Goal: Transaction & Acquisition: Purchase product/service

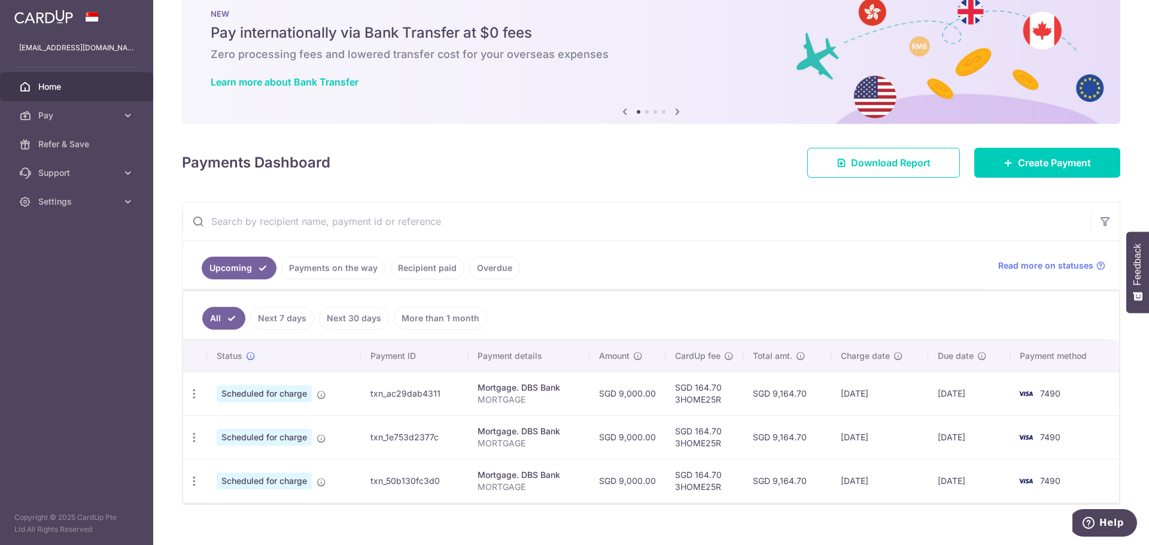
scroll to position [45, 0]
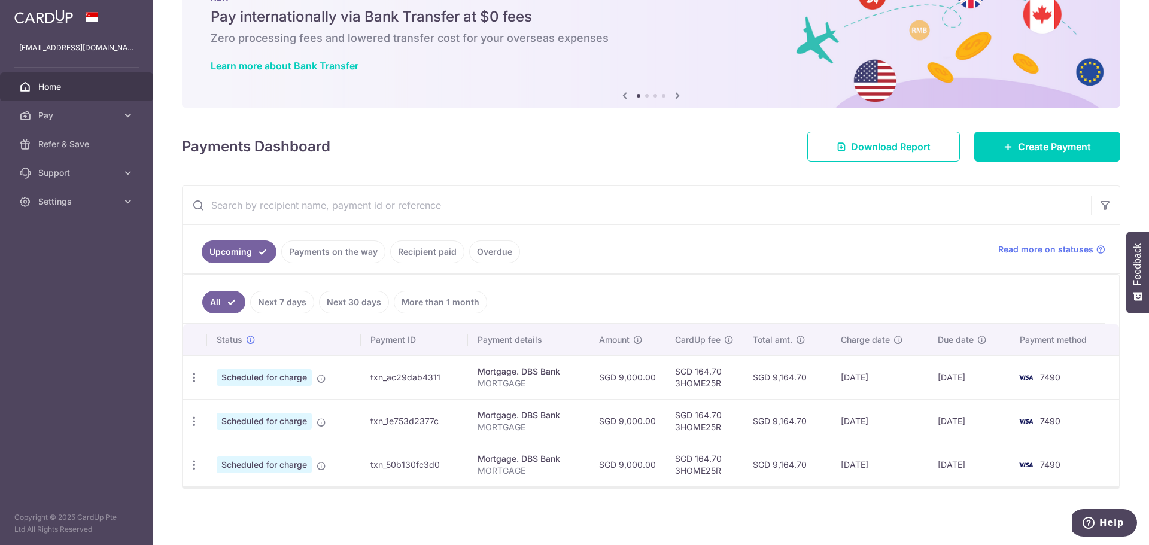
click at [436, 256] on link "Recipient paid" at bounding box center [427, 252] width 74 height 23
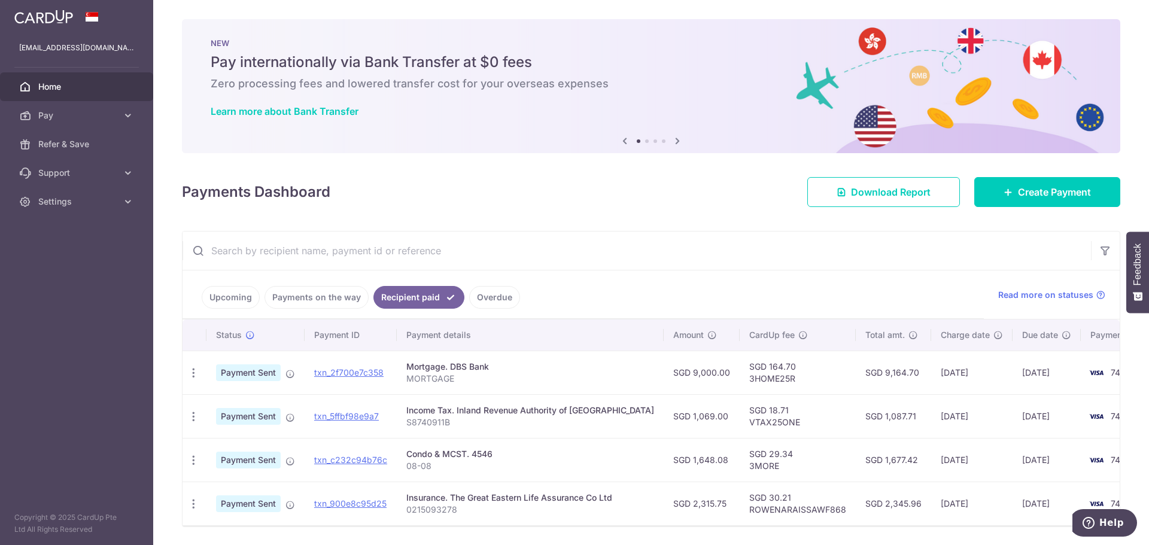
scroll to position [44, 0]
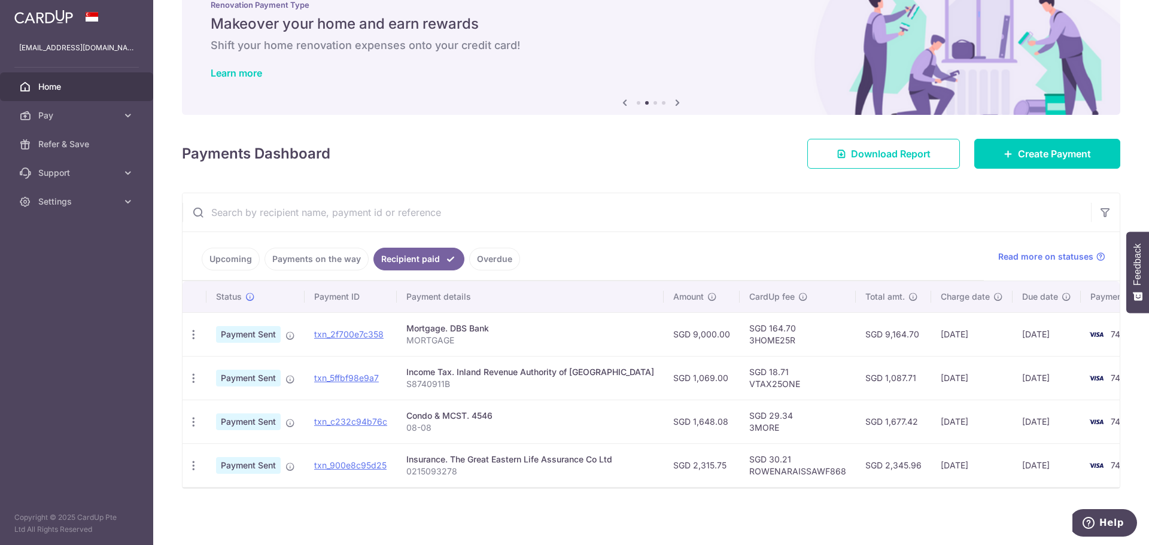
click at [324, 253] on link "Payments on the way" at bounding box center [317, 259] width 104 height 23
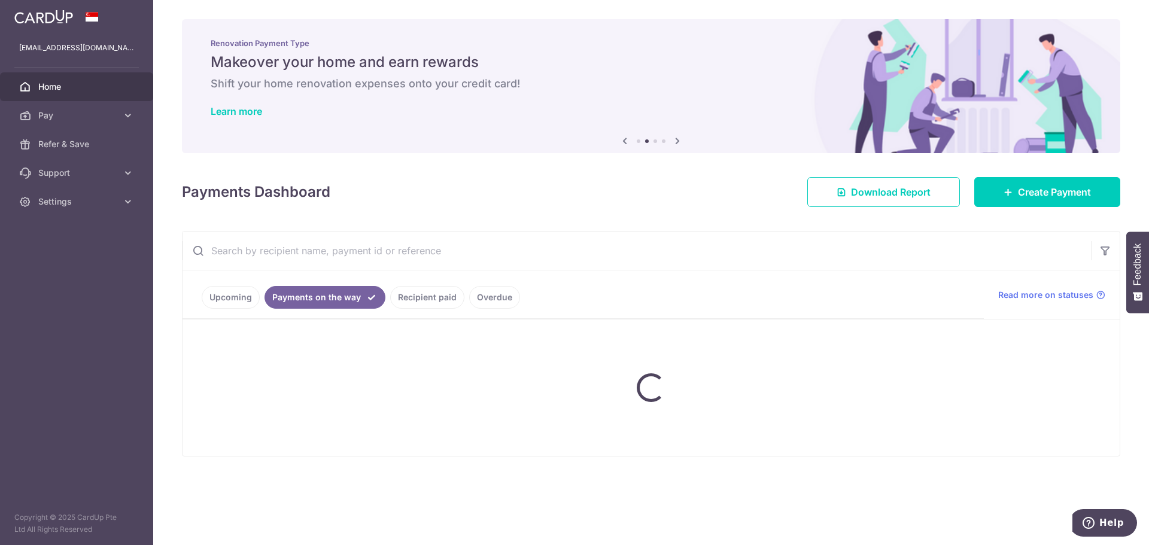
scroll to position [0, 0]
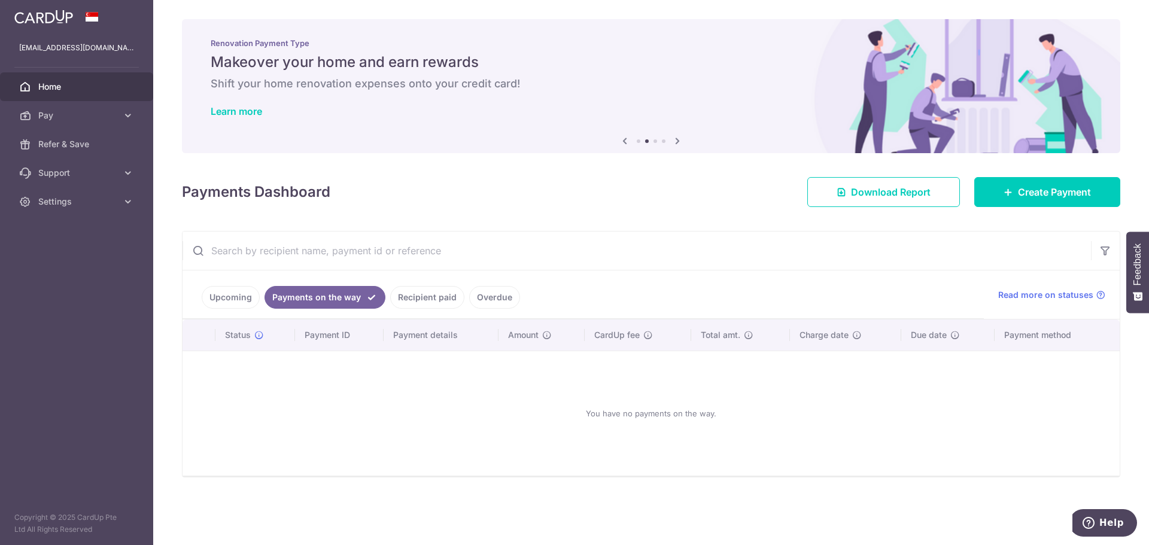
click at [237, 294] on link "Upcoming" at bounding box center [231, 297] width 58 height 23
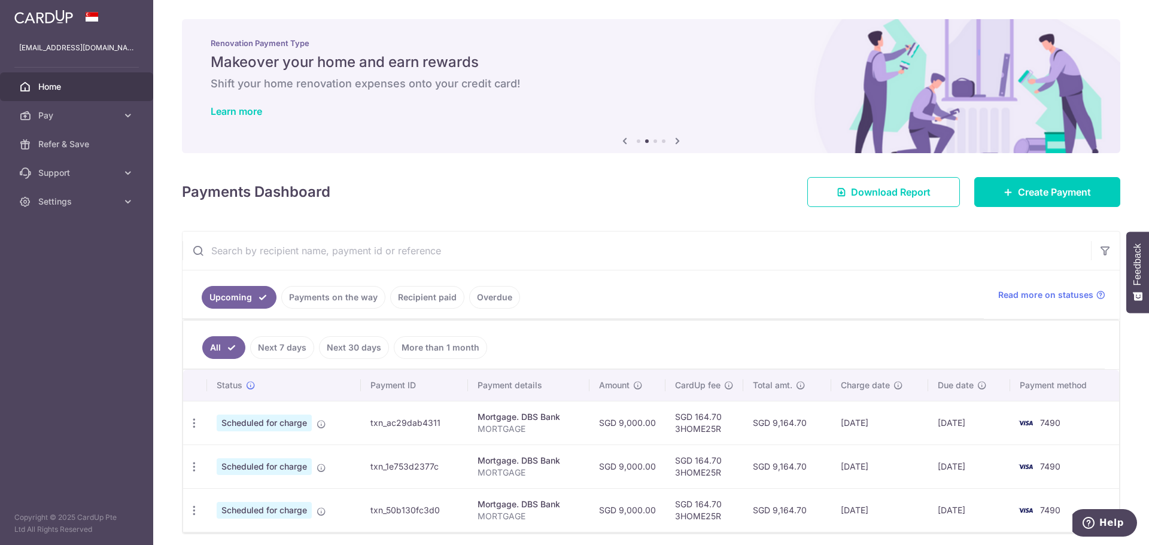
scroll to position [45, 0]
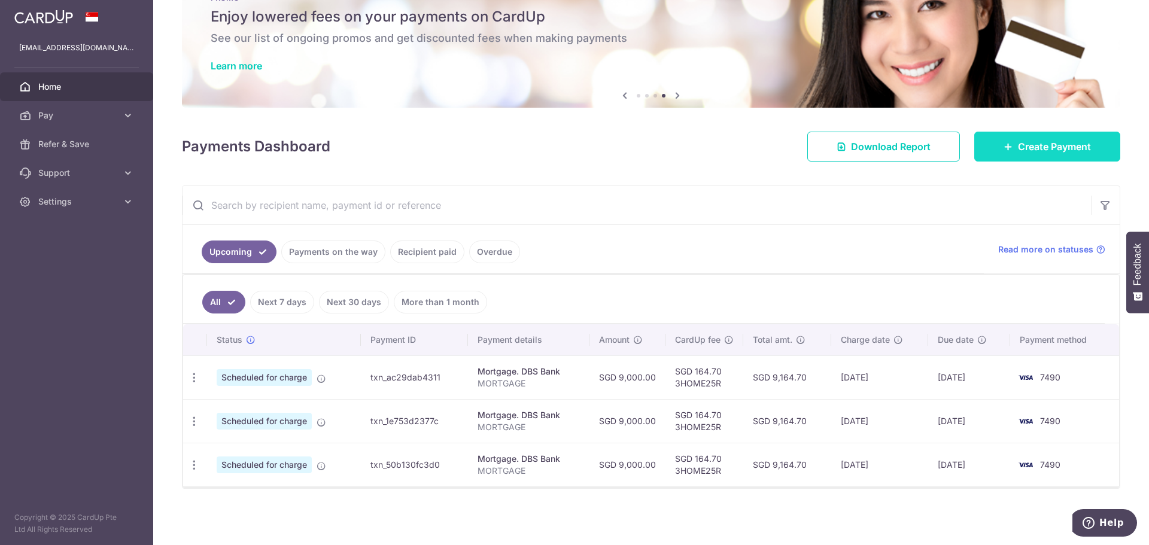
click at [1031, 142] on span "Create Payment" at bounding box center [1054, 146] width 73 height 14
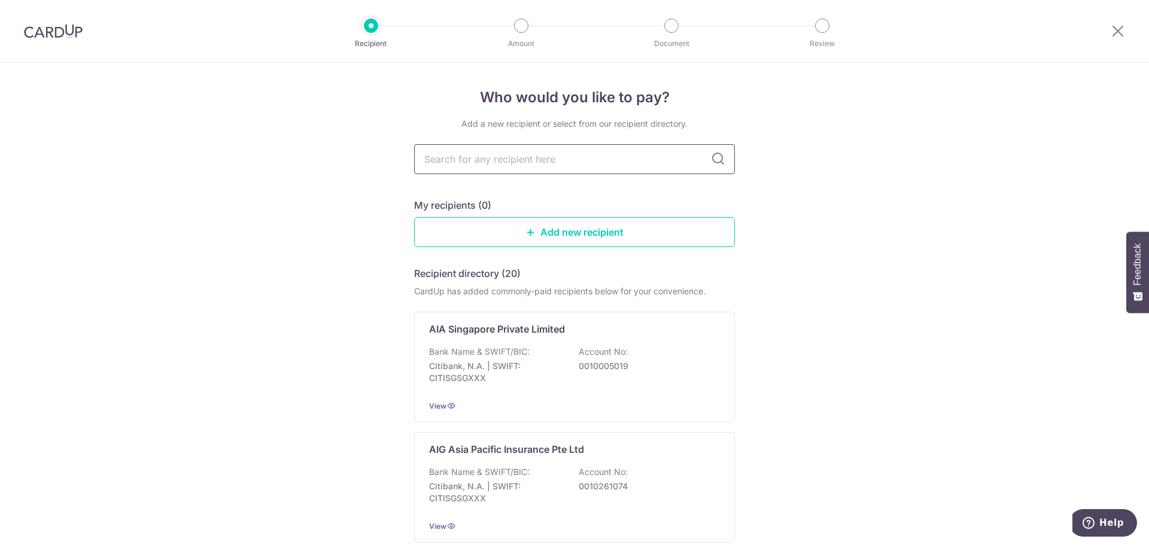
click at [512, 154] on input "text" at bounding box center [574, 159] width 321 height 30
type input "great"
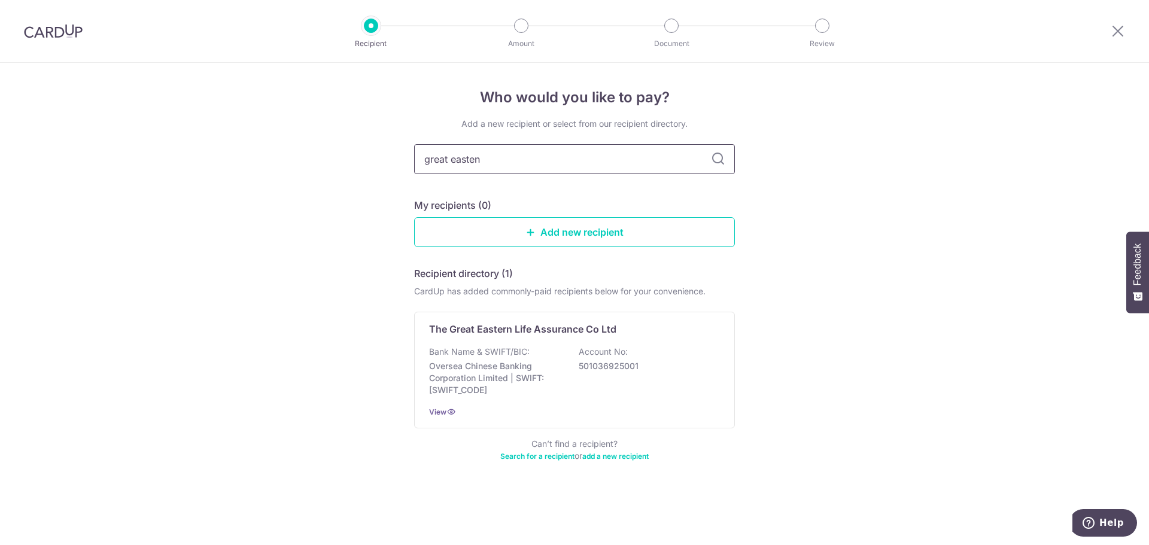
type input "great easten"
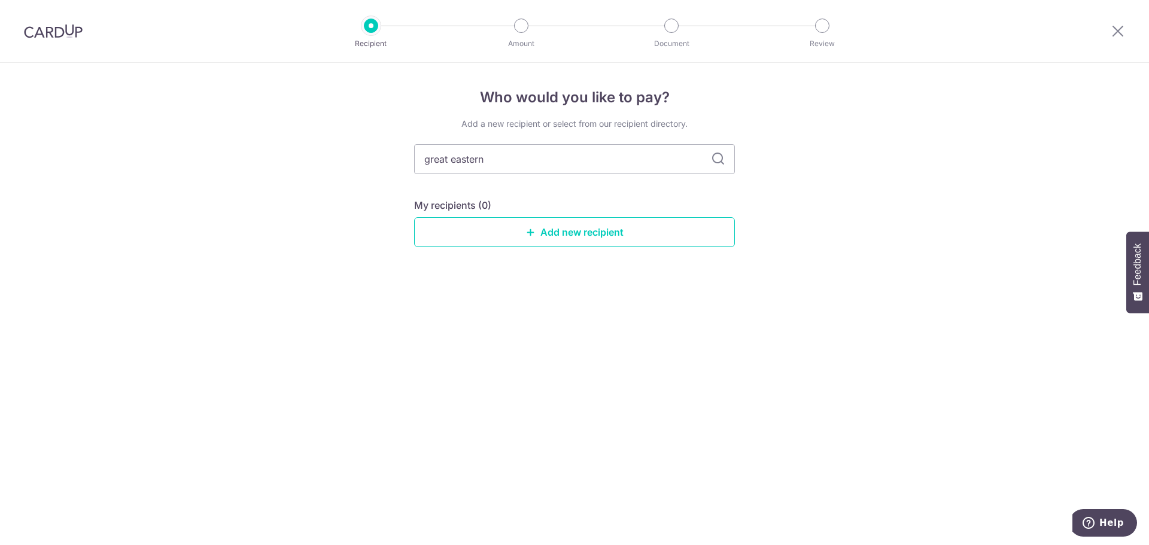
type input "great eastern"
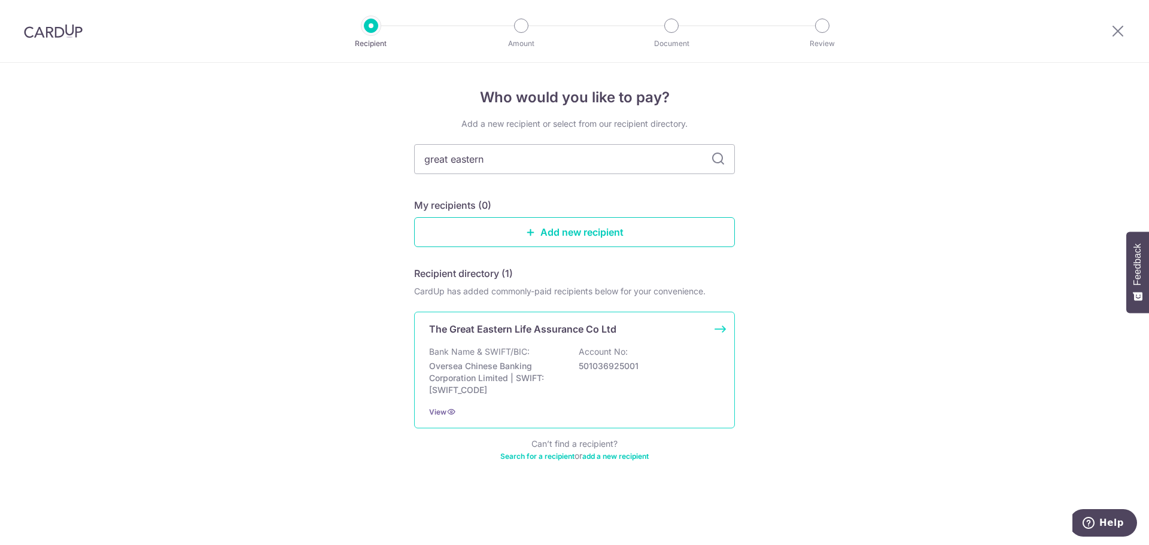
click at [621, 363] on p "501036925001" at bounding box center [646, 366] width 134 height 12
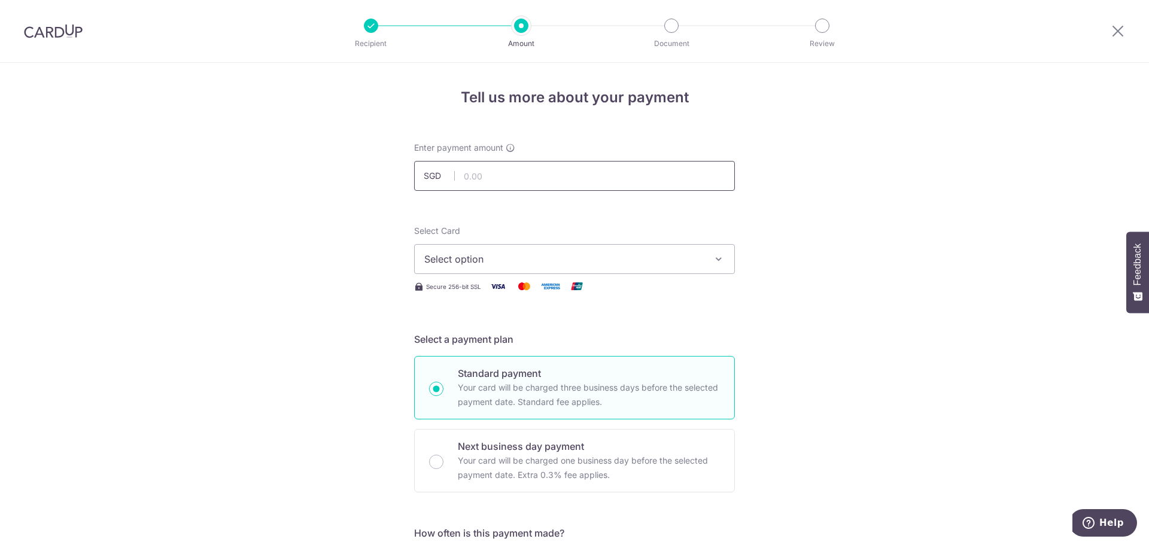
click at [513, 174] on input "text" at bounding box center [574, 176] width 321 height 30
click at [655, 261] on span "Select option" at bounding box center [563, 259] width 279 height 14
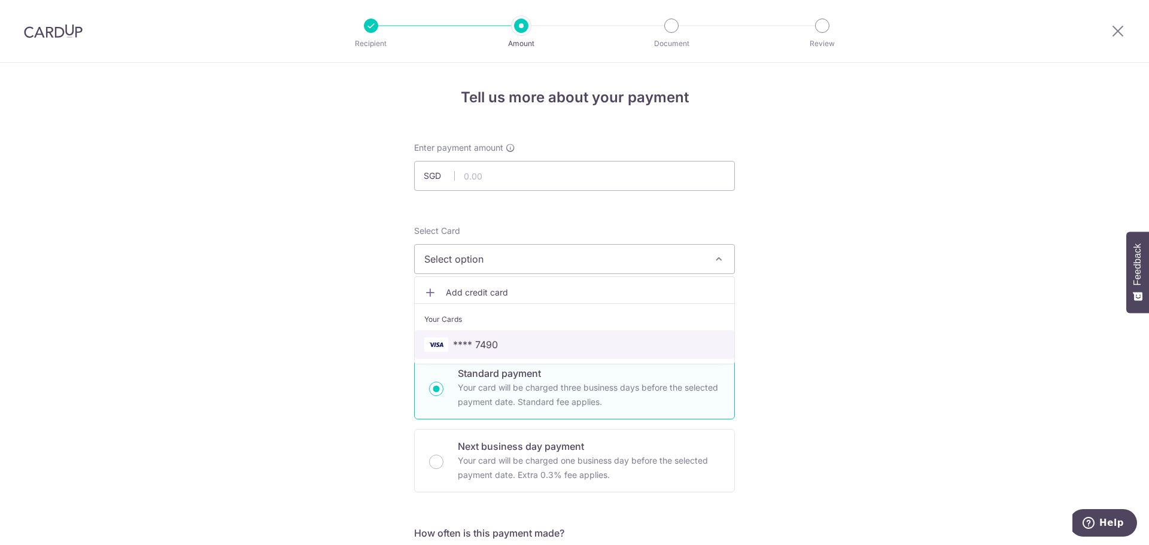
click at [553, 349] on span "**** 7490" at bounding box center [574, 345] width 300 height 14
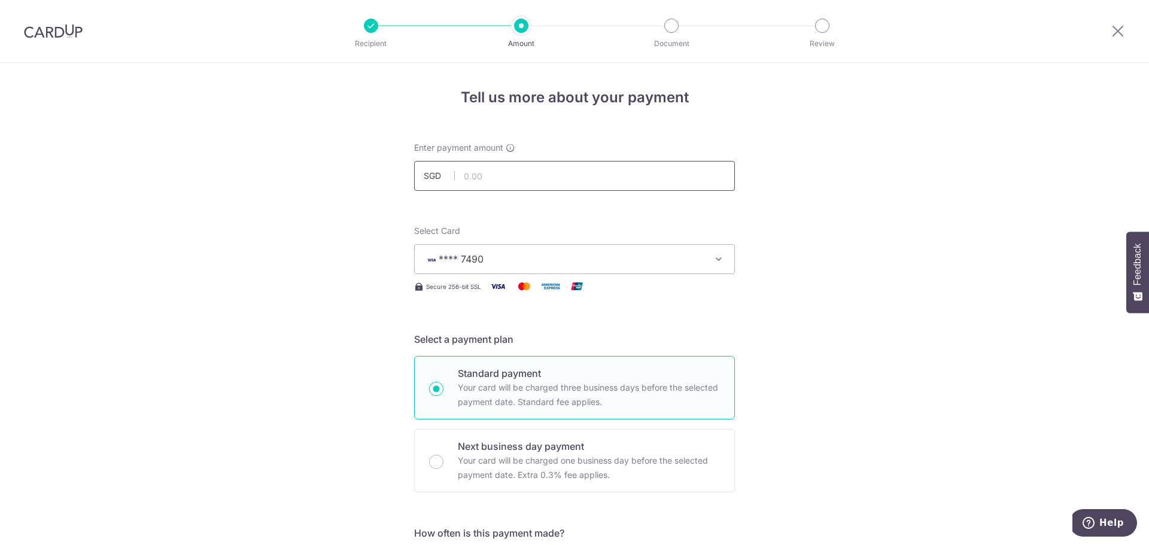
click at [547, 168] on input "text" at bounding box center [574, 176] width 321 height 30
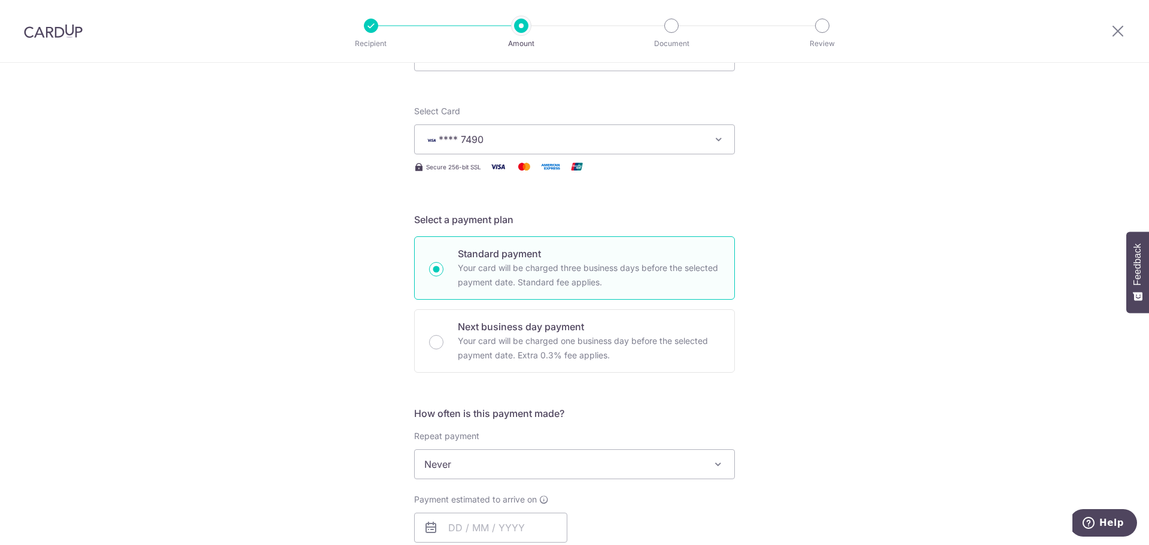
scroll to position [359, 0]
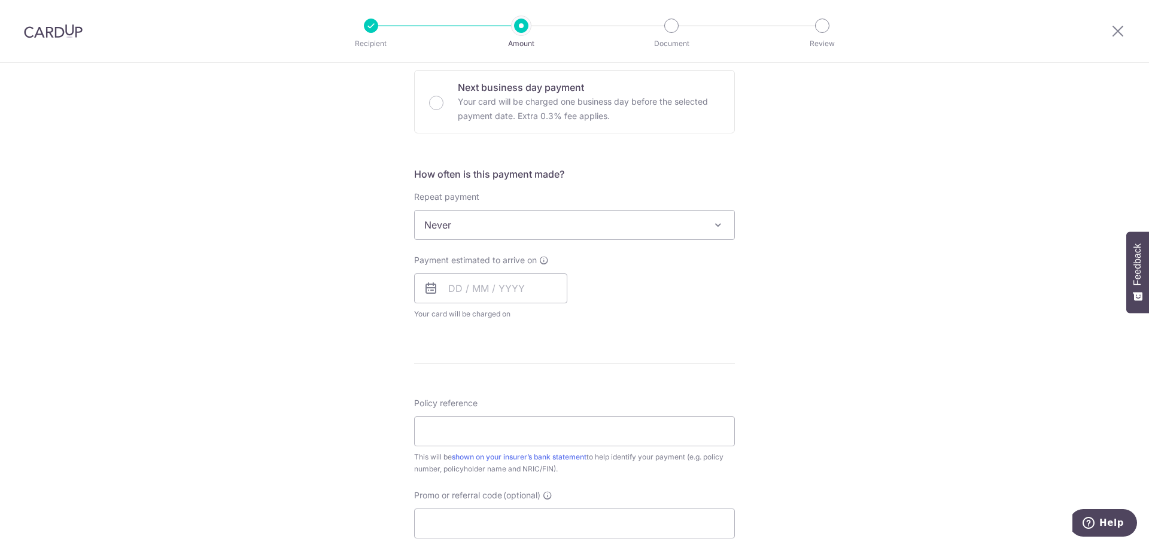
click at [518, 227] on span "Never" at bounding box center [575, 225] width 320 height 29
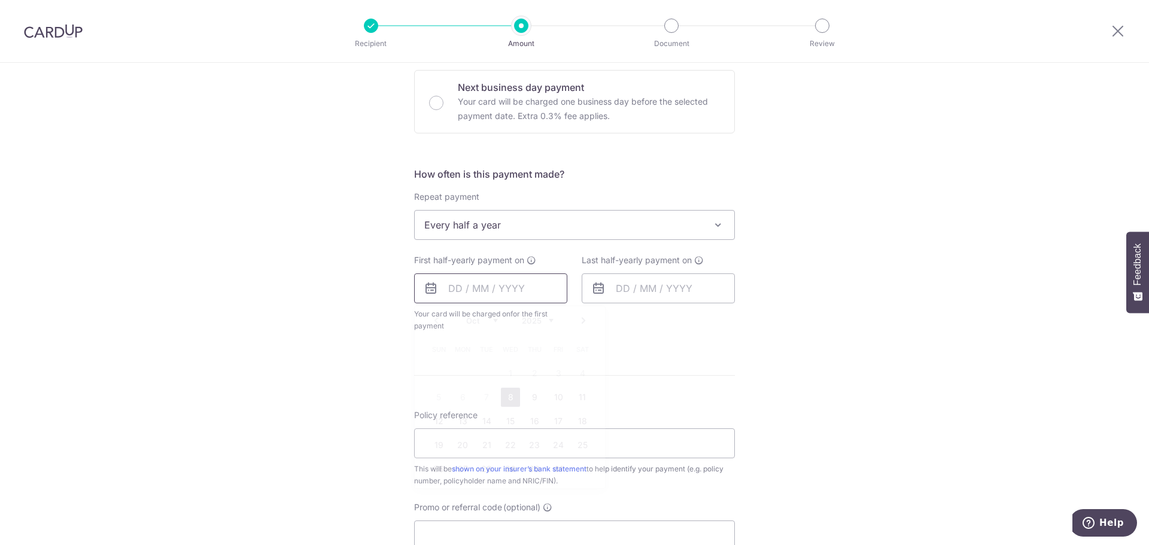
click at [530, 287] on input "text" at bounding box center [490, 288] width 153 height 30
click at [635, 367] on form "Enter payment amount SGD Select Card **** 7490 Add credit card Your Cards **** …" at bounding box center [574, 262] width 321 height 959
click at [531, 231] on span "Every half a year" at bounding box center [575, 225] width 320 height 29
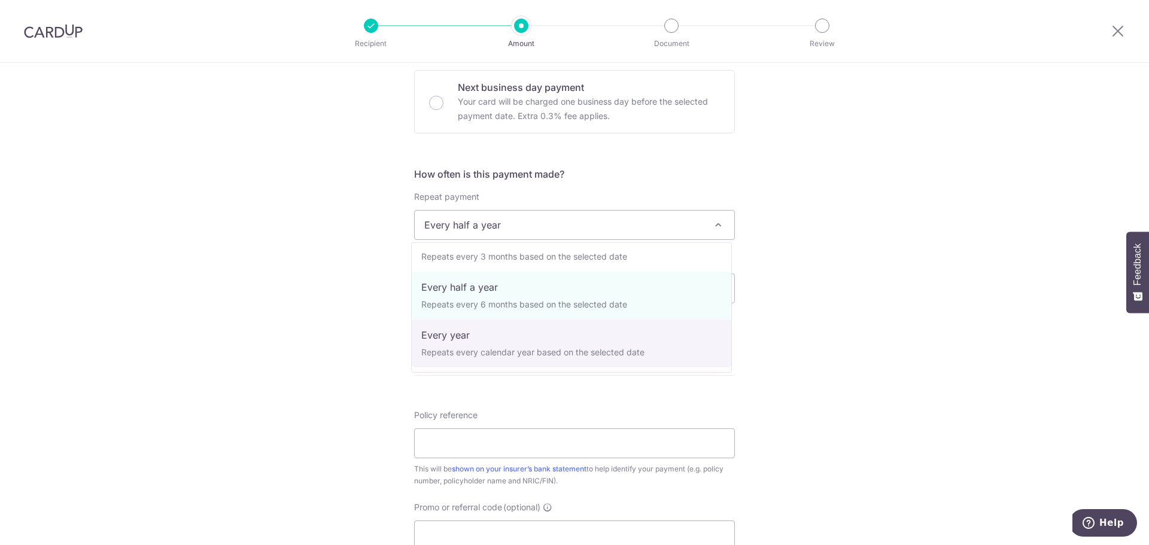
select select "6"
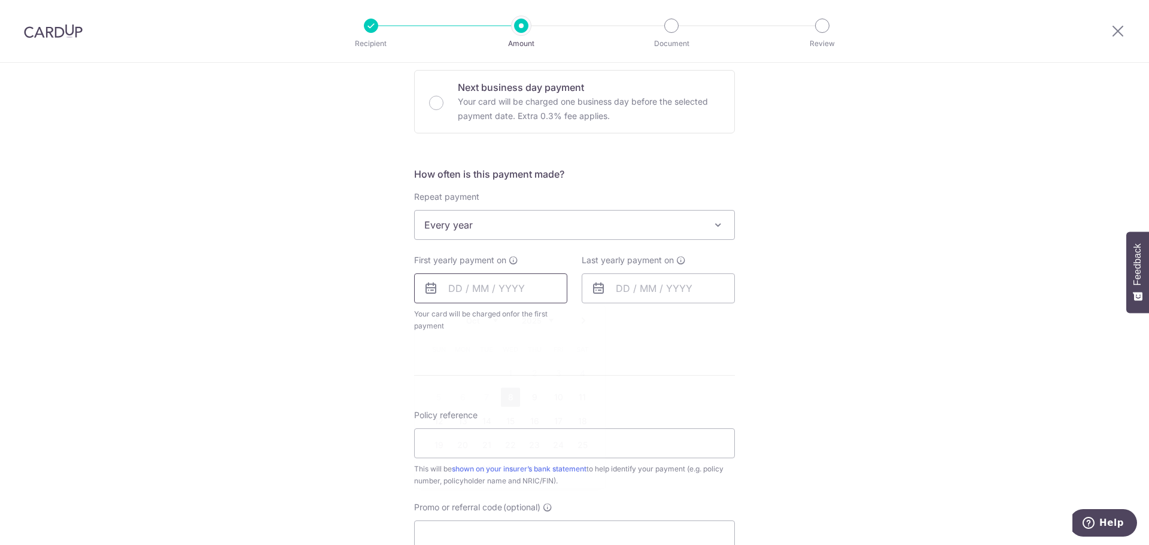
click at [525, 293] on input "text" at bounding box center [490, 288] width 153 height 30
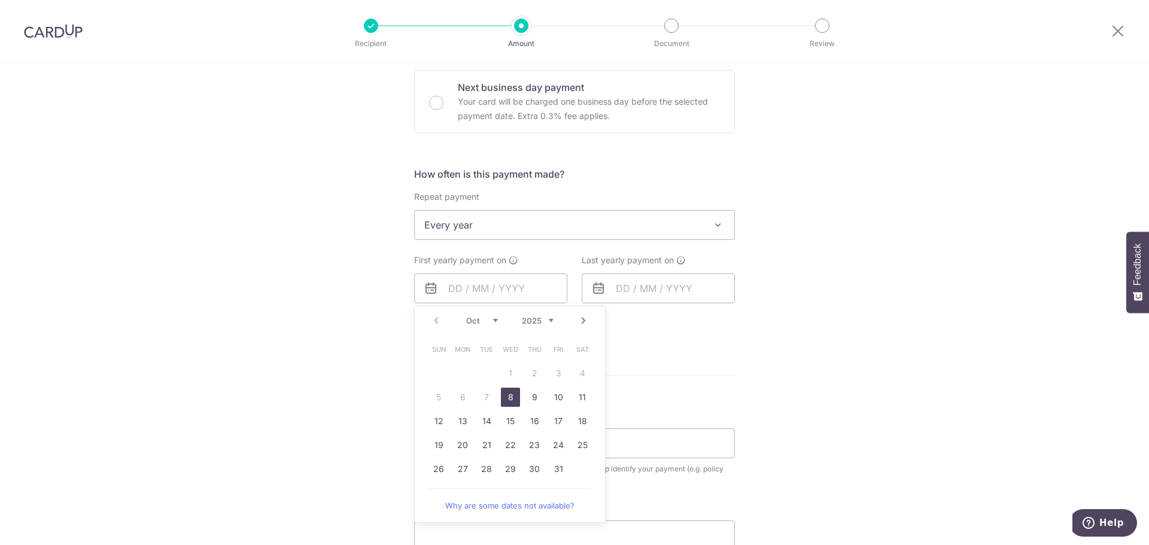
click at [505, 397] on link "8" at bounding box center [510, 397] width 19 height 19
type input "08/10/2025"
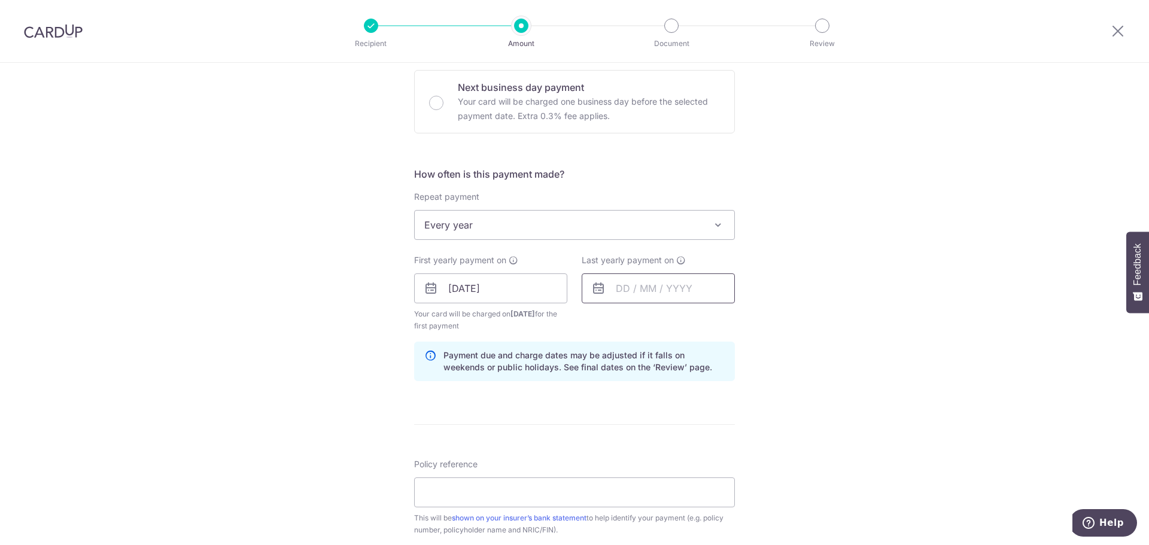
click at [671, 290] on input "text" at bounding box center [658, 288] width 153 height 30
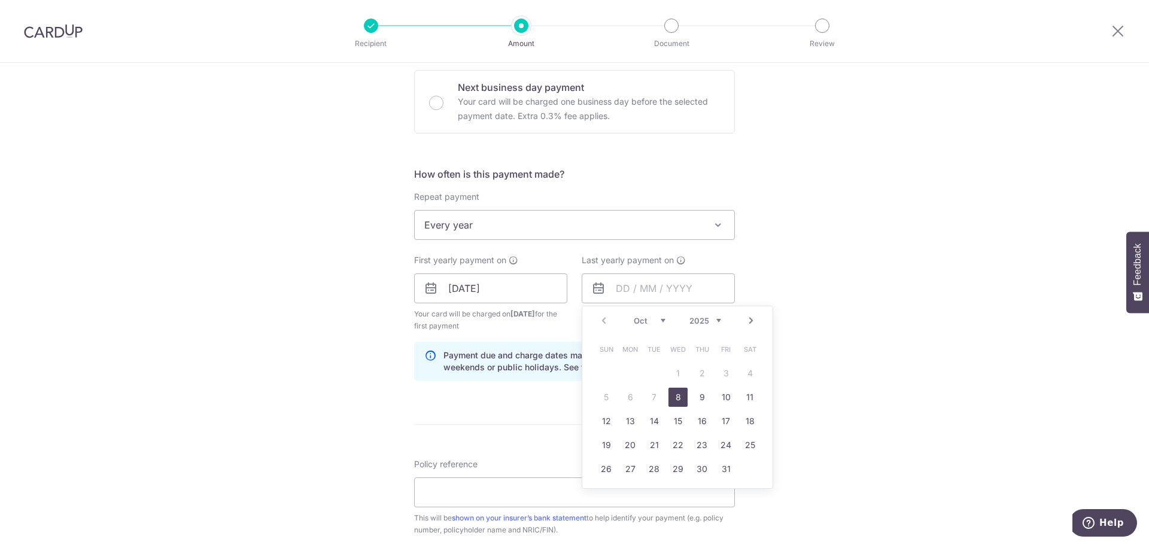
click at [746, 316] on link "Next" at bounding box center [751, 321] width 14 height 14
click at [704, 325] on select "2025 2026 2027 2028 2029 2030 2031 2032 2033 2034 2035" at bounding box center [705, 321] width 32 height 10
click at [703, 467] on link "31" at bounding box center [701, 469] width 19 height 19
type input "31/12/2026"
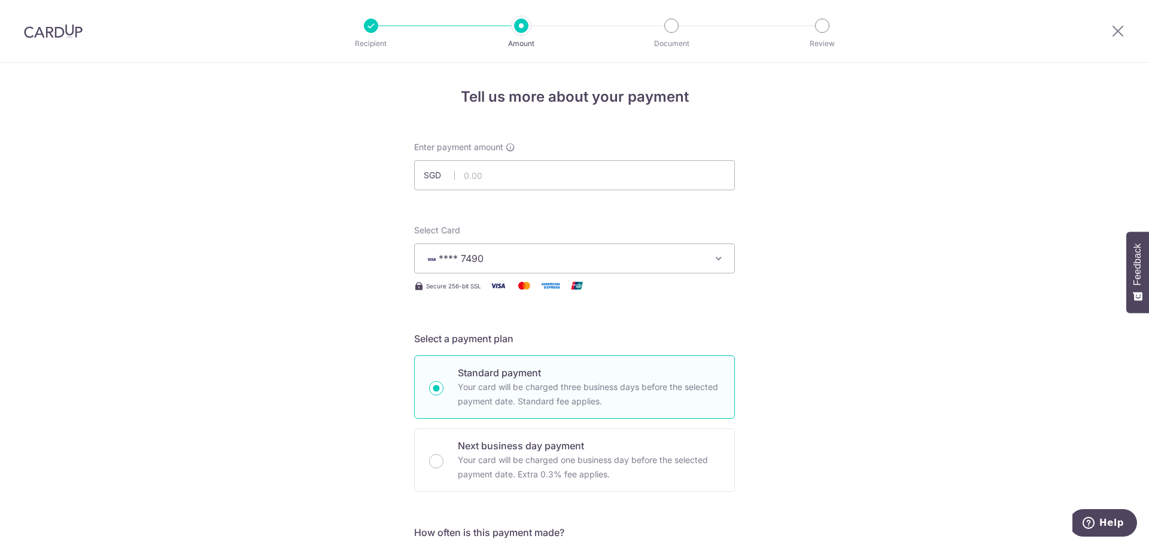
scroll to position [0, 0]
click at [513, 174] on input "text" at bounding box center [574, 176] width 321 height 30
type input "2,744.00"
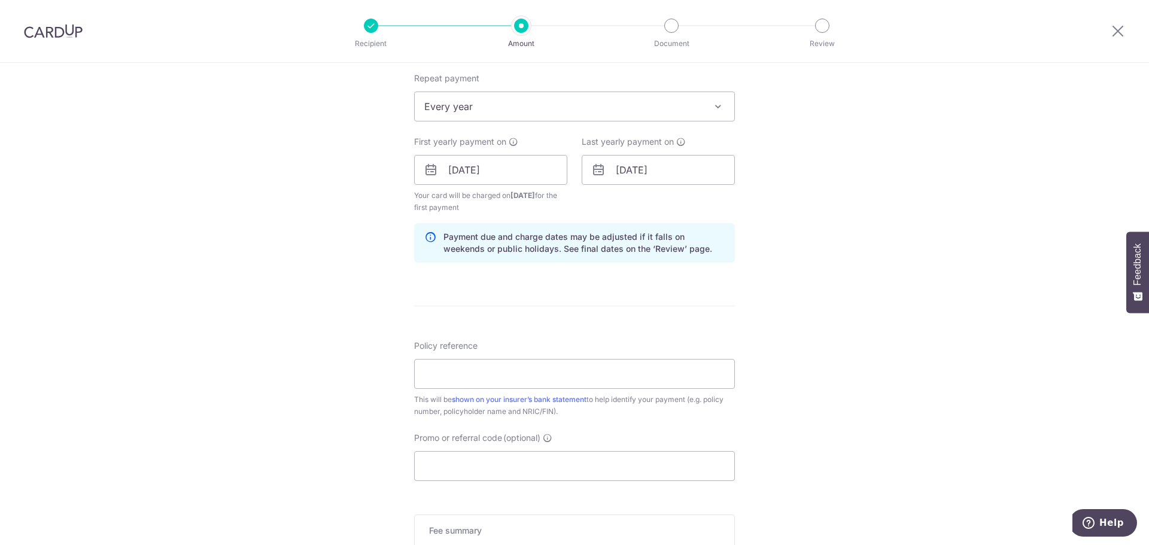
scroll to position [479, 0]
click at [454, 367] on input "Policy reference" at bounding box center [574, 373] width 321 height 30
click at [454, 367] on input "gc" at bounding box center [574, 373] width 321 height 30
type input "T"
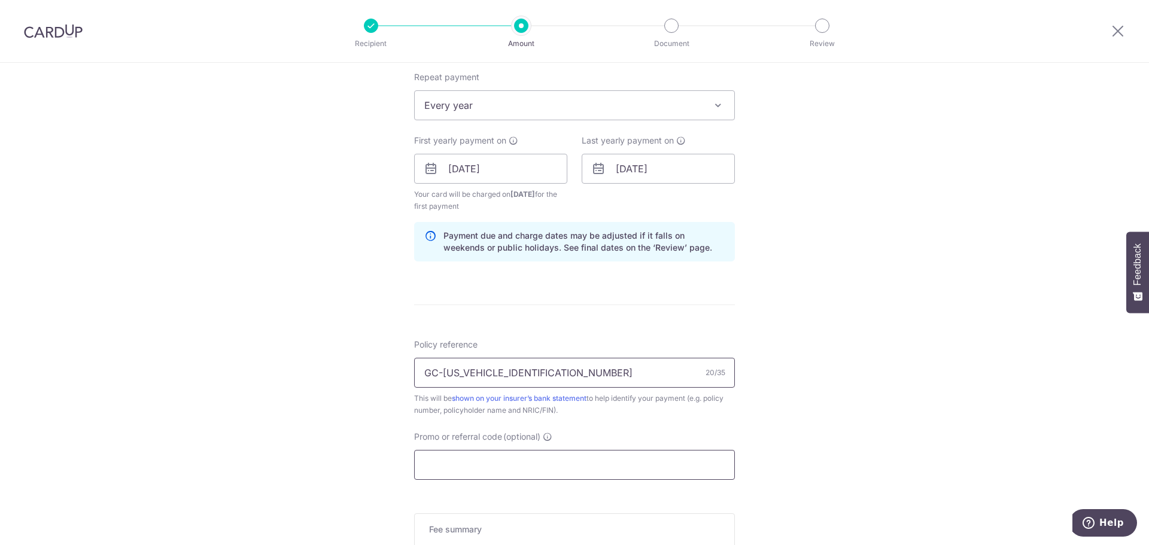
type input "GC-SGMP2510031358323"
click at [577, 469] on input "Promo or referral code (optional)" at bounding box center [574, 465] width 321 height 30
paste input "REC185"
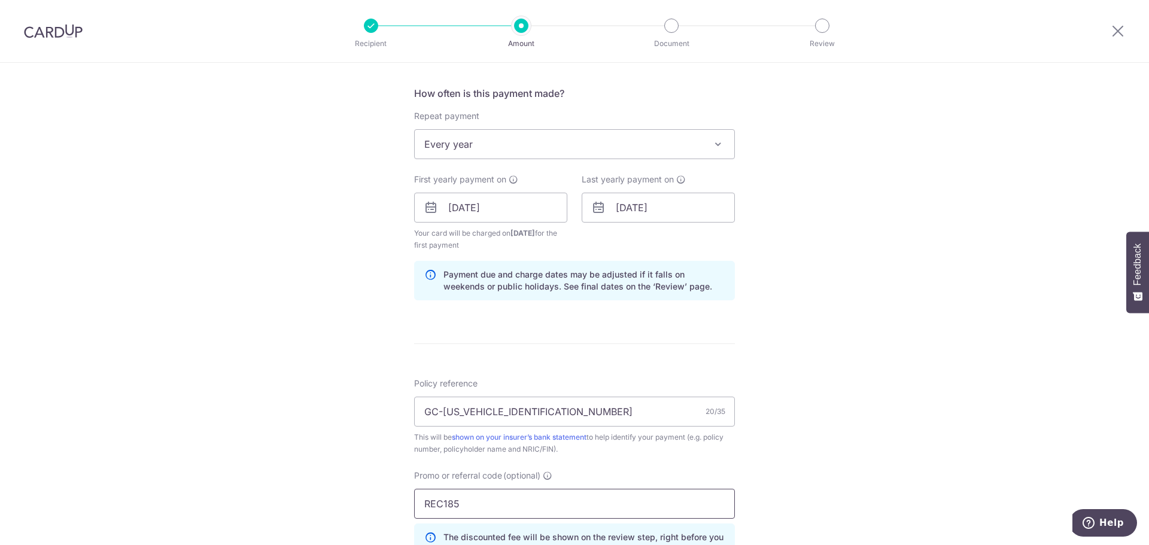
scroll to position [419, 0]
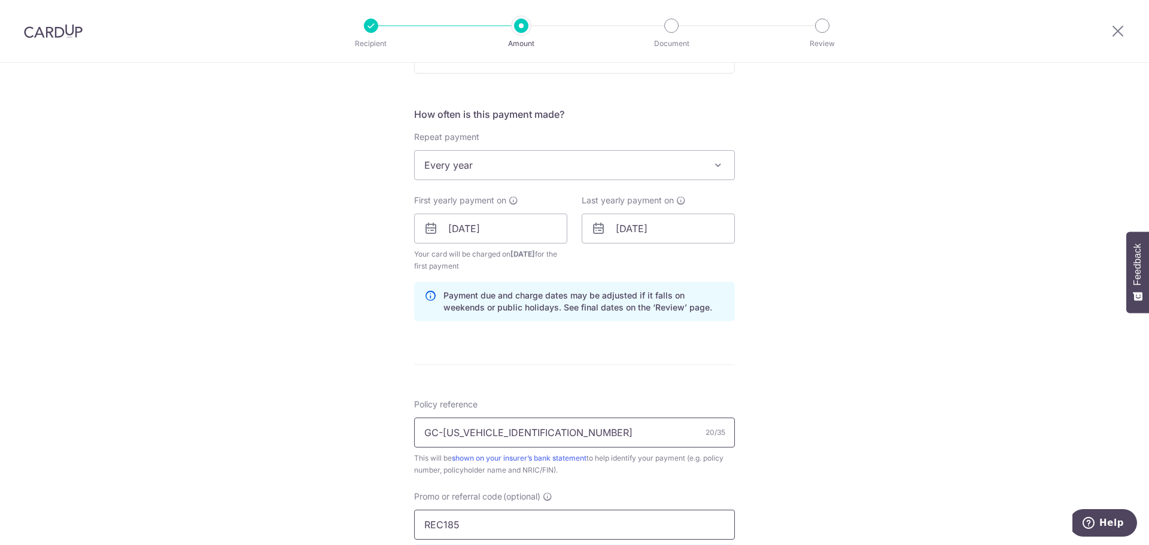
type input "REC185"
click at [527, 422] on input "GC-SGMP2510031358323" at bounding box center [574, 433] width 321 height 30
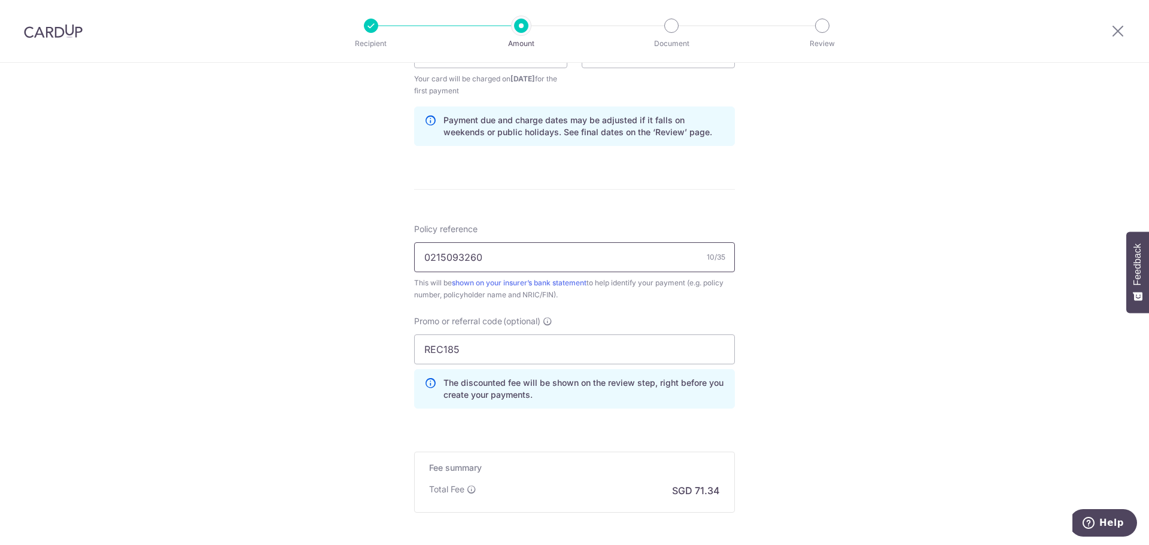
scroll to position [715, 0]
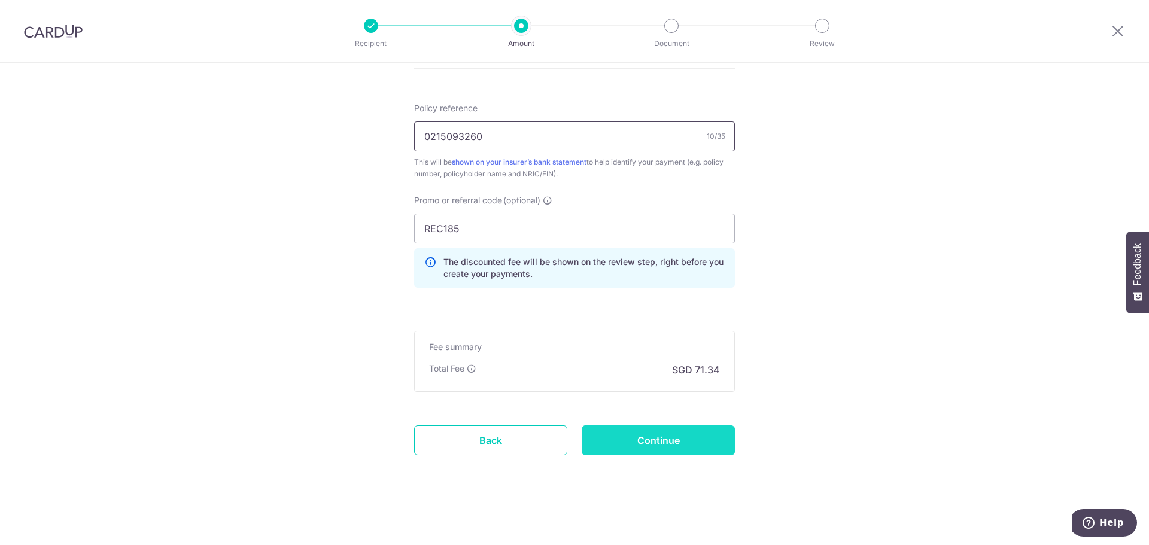
type input "0215093260"
click at [663, 436] on input "Continue" at bounding box center [658, 440] width 153 height 30
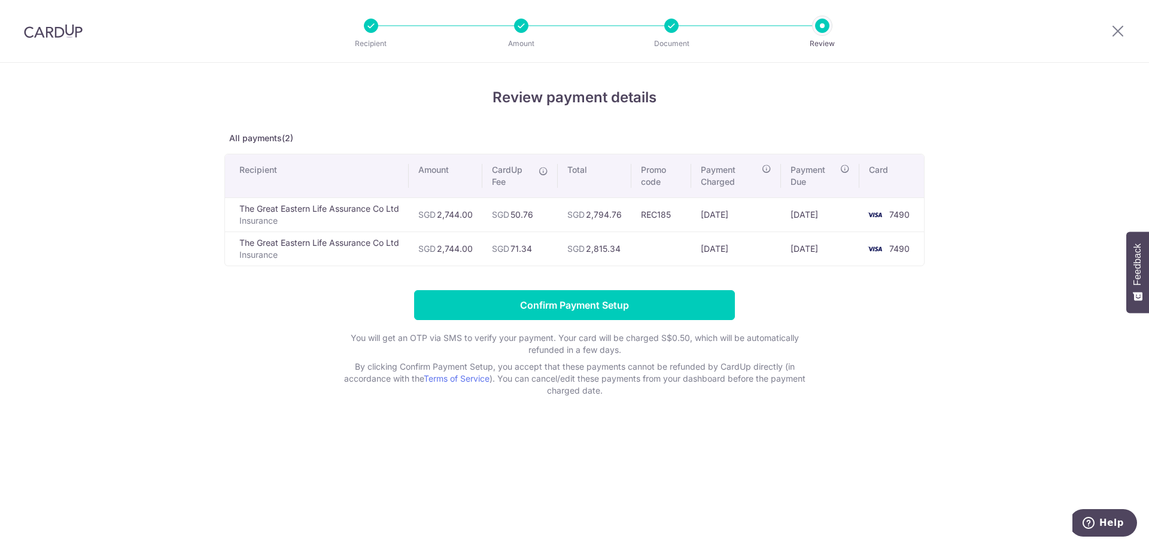
click at [816, 303] on form "Confirm Payment Setup You will get an OTP via SMS to verify your payment. Your …" at bounding box center [574, 343] width 700 height 107
drag, startPoint x: 551, startPoint y: 300, endPoint x: 794, endPoint y: 465, distance: 293.3
click at [788, 464] on div "Review payment details All payments(2) Recipient Amount CardUp Fee Total Promo …" at bounding box center [574, 304] width 1149 height 482
click at [474, 500] on div "Review payment details All payments(2) Recipient Amount CardUp Fee Total Promo …" at bounding box center [574, 304] width 1149 height 482
click at [823, 294] on form "Confirm Payment Setup You will get an OTP via SMS to verify your payment. Your …" at bounding box center [574, 343] width 700 height 107
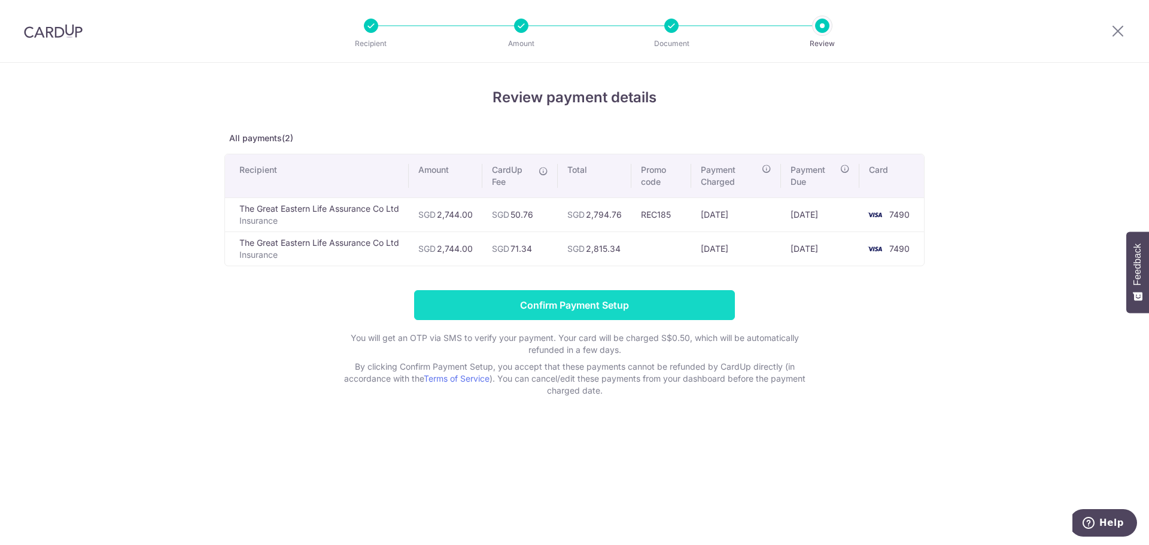
click at [572, 302] on input "Confirm Payment Setup" at bounding box center [574, 305] width 321 height 30
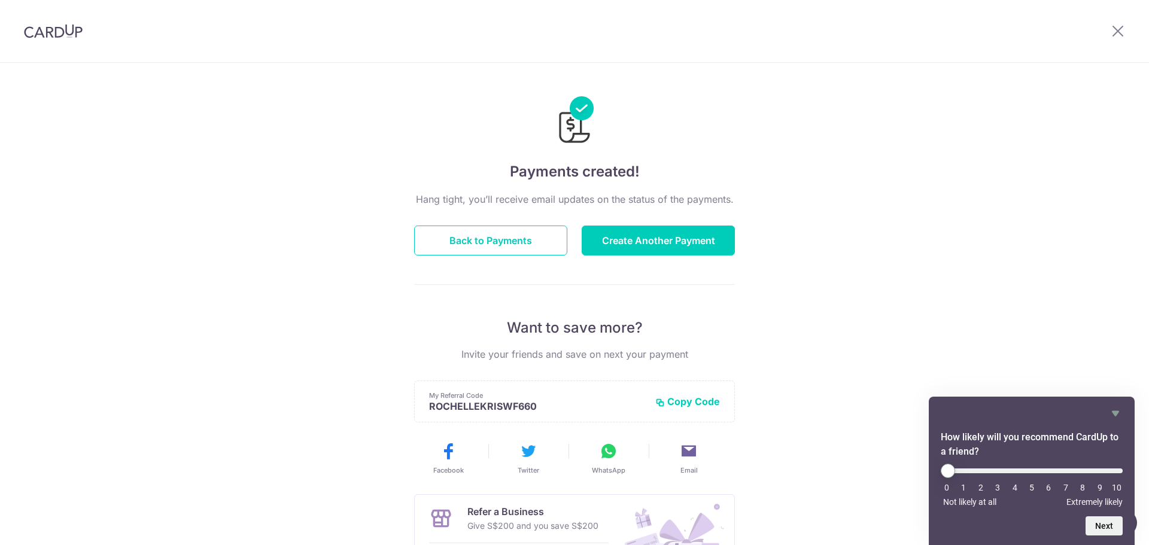
click at [32, 25] on img at bounding box center [53, 31] width 59 height 14
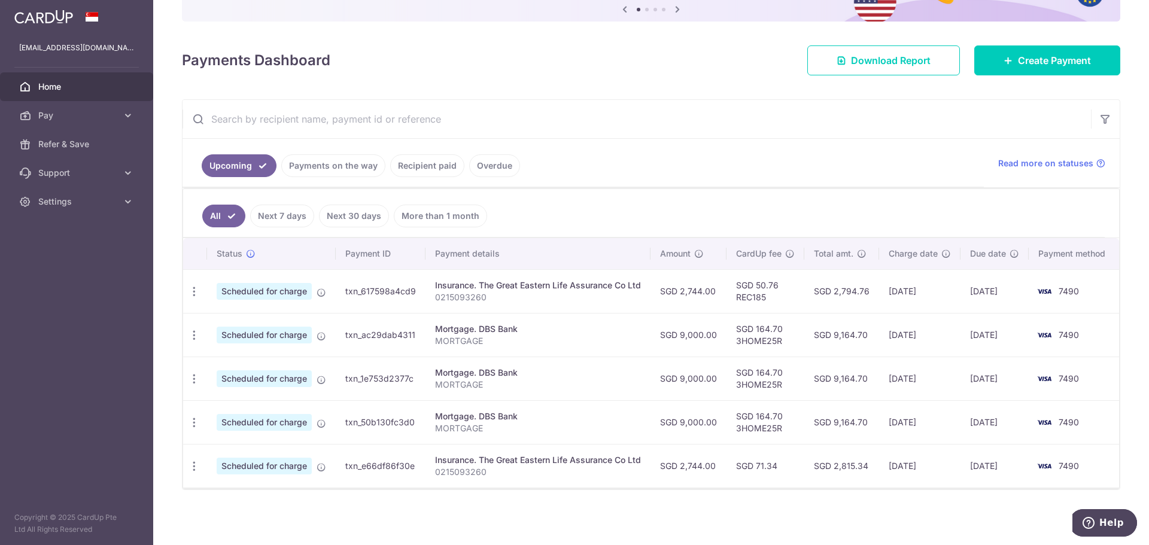
scroll to position [118, 0]
drag, startPoint x: 675, startPoint y: 287, endPoint x: 731, endPoint y: 281, distance: 56.6
click at [731, 281] on tr "Update payment Cancel payment Scheduled for charge txn_617598a4cd9 Insurance. T…" at bounding box center [651, 290] width 937 height 44
click at [670, 291] on td "SGD 2,744.00" at bounding box center [689, 290] width 76 height 44
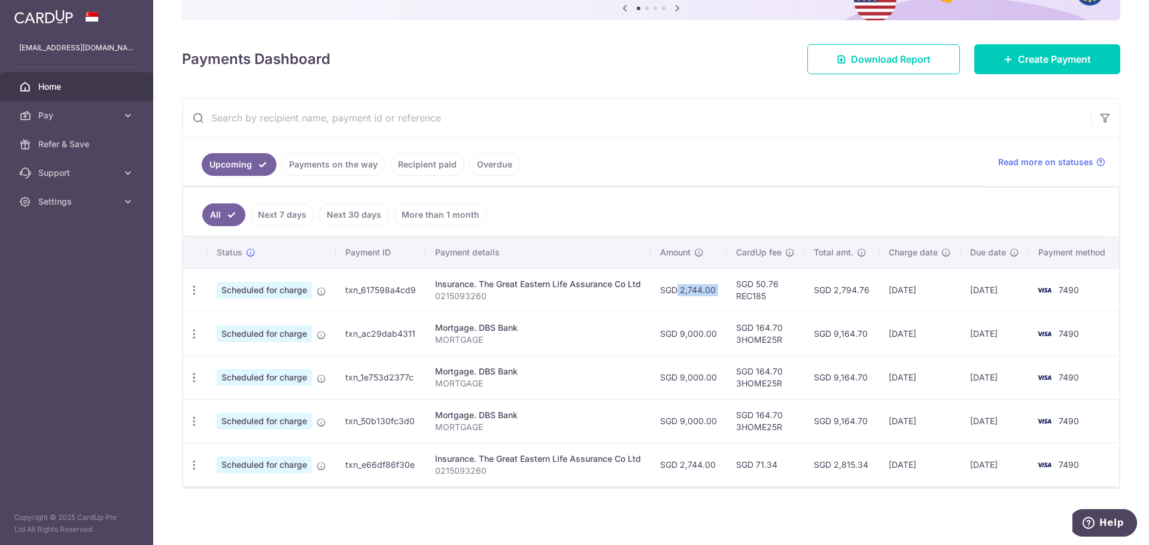
click at [670, 291] on td "SGD 2,744.00" at bounding box center [689, 290] width 76 height 44
click at [62, 112] on span "Pay" at bounding box center [77, 116] width 79 height 12
click at [78, 142] on span "Payments" at bounding box center [77, 144] width 79 height 12
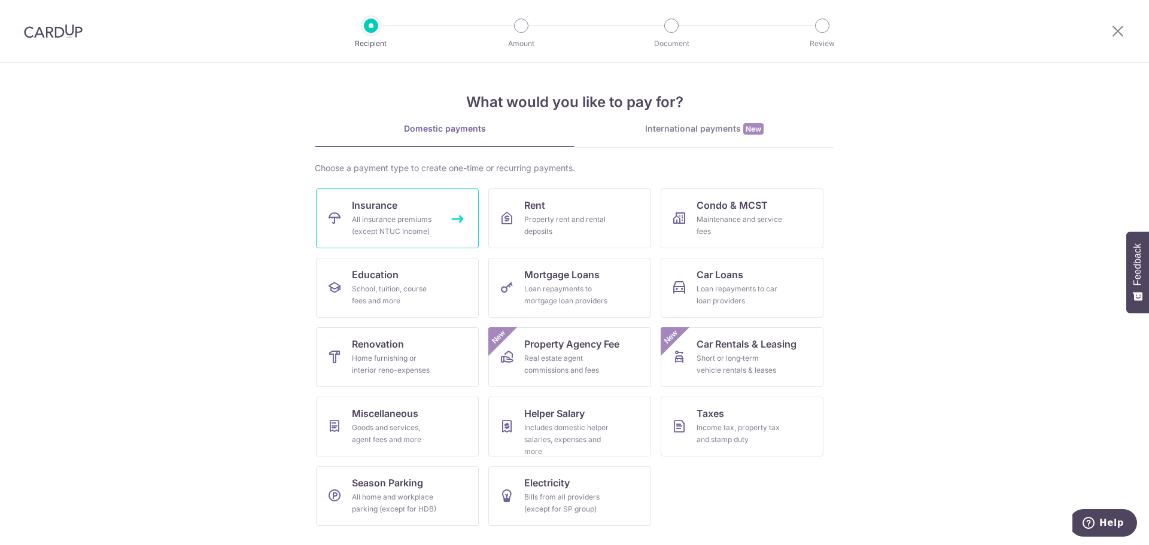
click at [418, 228] on div "All insurance premiums (except NTUC Income)" at bounding box center [395, 226] width 86 height 24
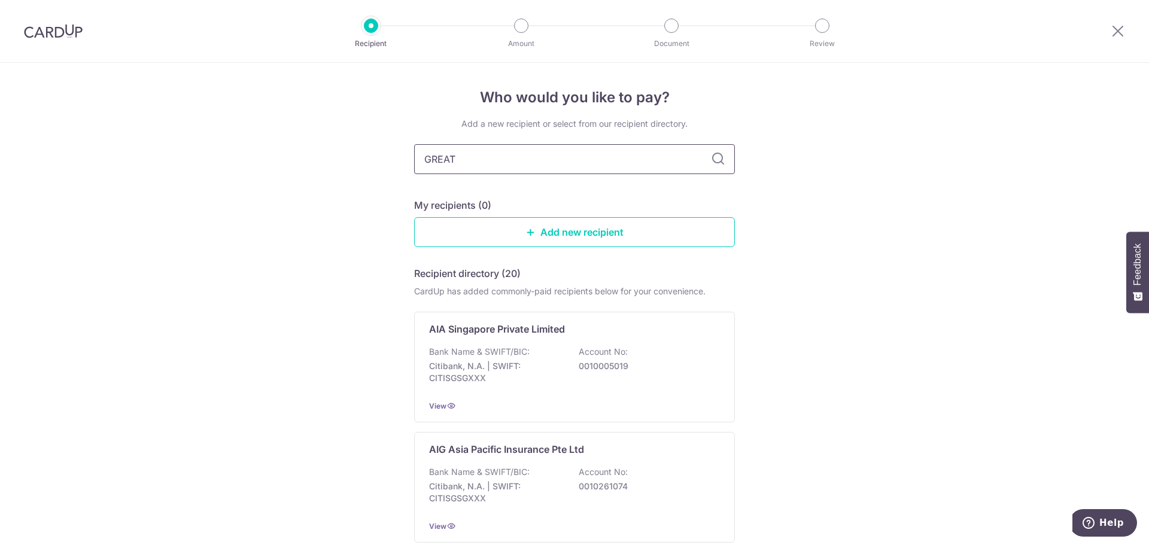
type input "GREAT"
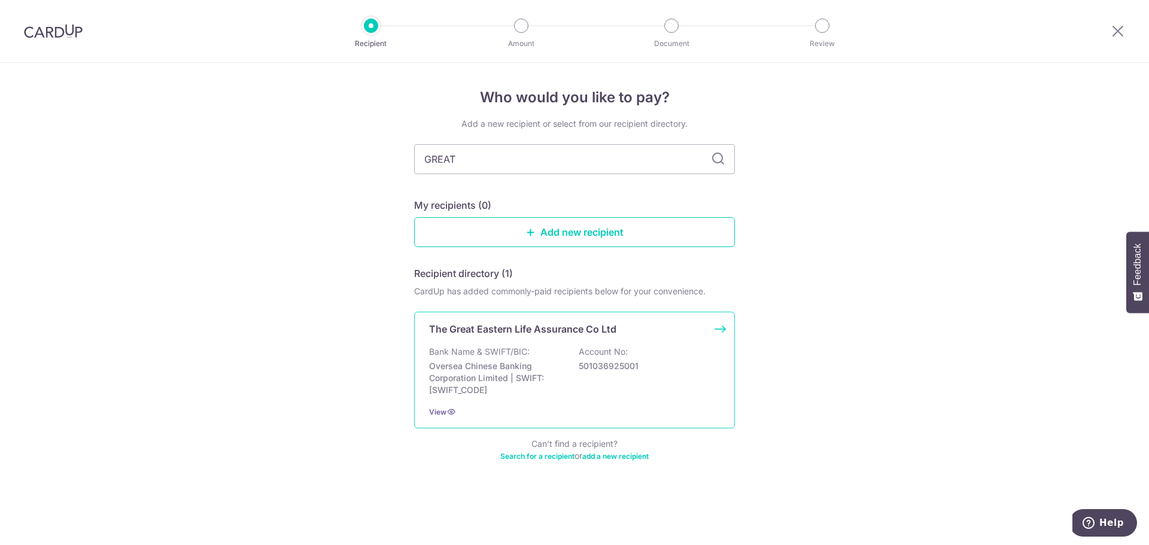
click at [569, 361] on div "Bank Name & SWIFT/BIC: Oversea Chinese Banking Corporation Limited | SWIFT: [SW…" at bounding box center [574, 371] width 291 height 50
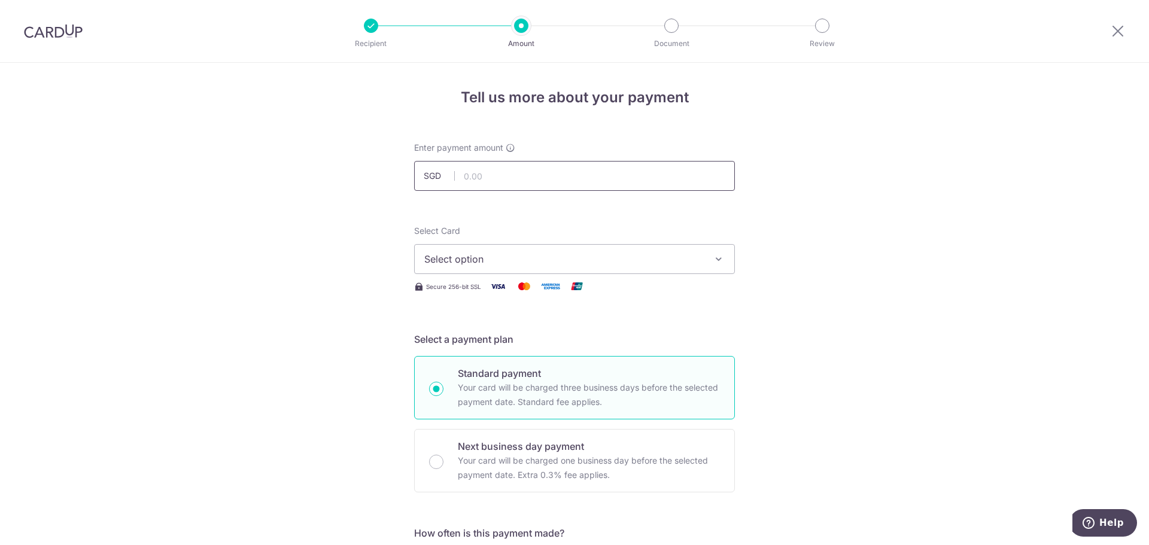
click at [516, 164] on input "text" at bounding box center [574, 176] width 321 height 30
type input "2,315.75"
click at [553, 264] on span "Select option" at bounding box center [563, 259] width 279 height 14
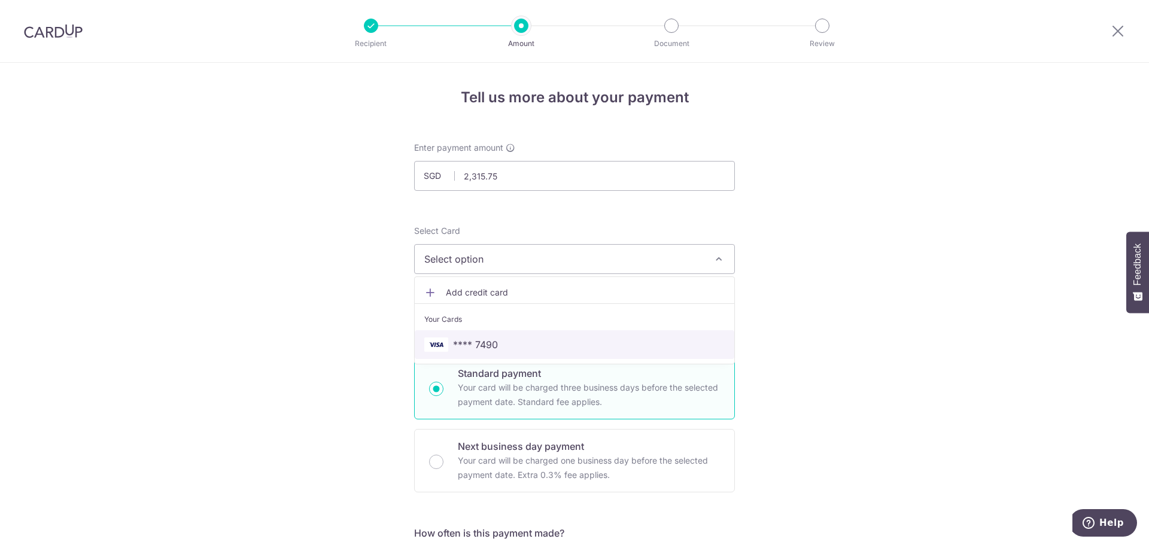
click at [504, 345] on span "**** 7490" at bounding box center [574, 345] width 300 height 14
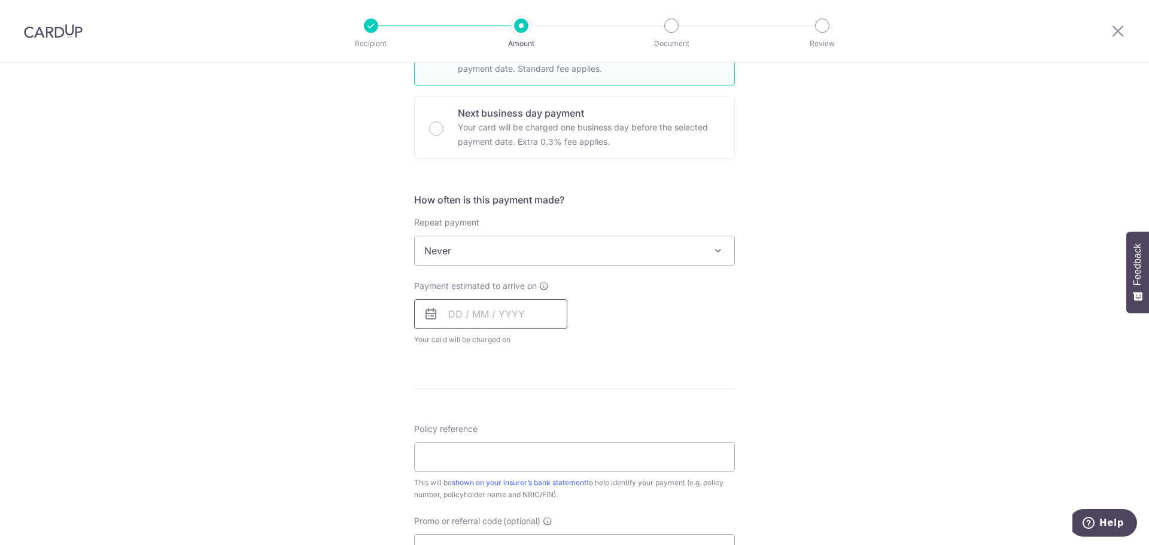
scroll to position [359, 0]
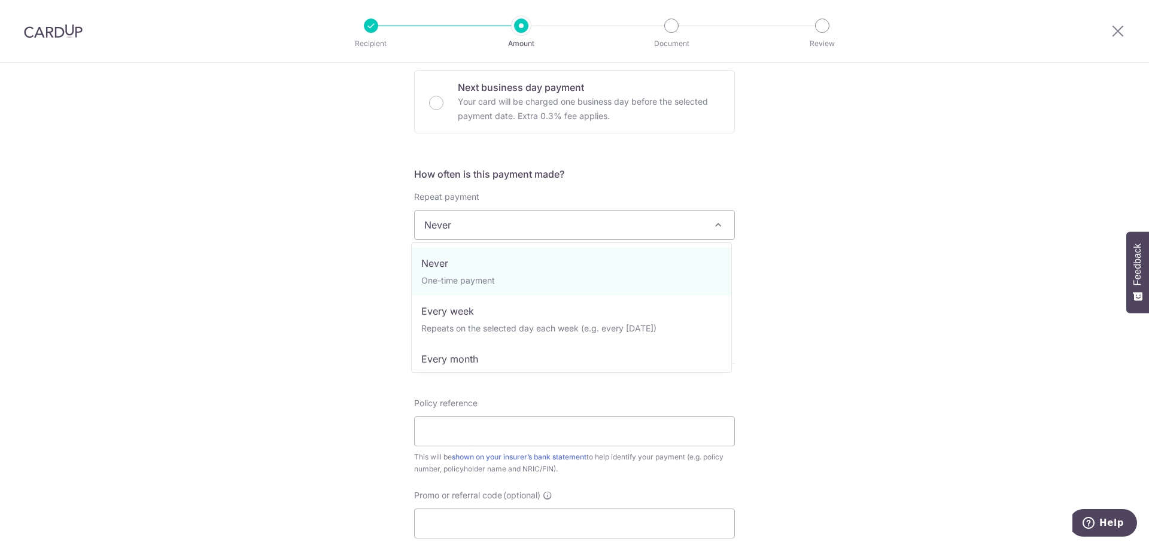
click at [437, 222] on span "Never" at bounding box center [575, 225] width 320 height 29
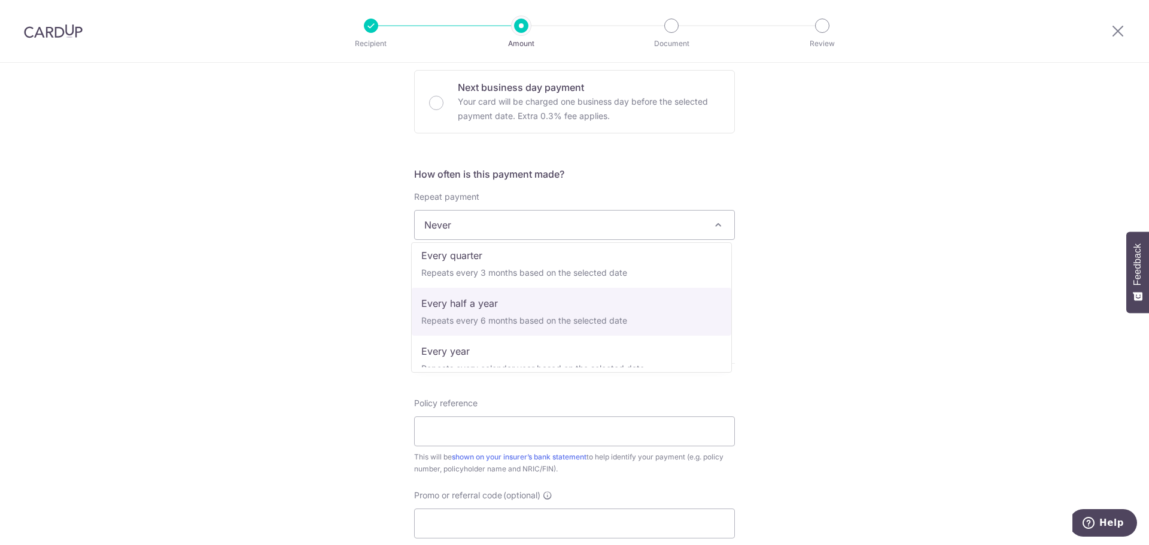
scroll to position [168, 0]
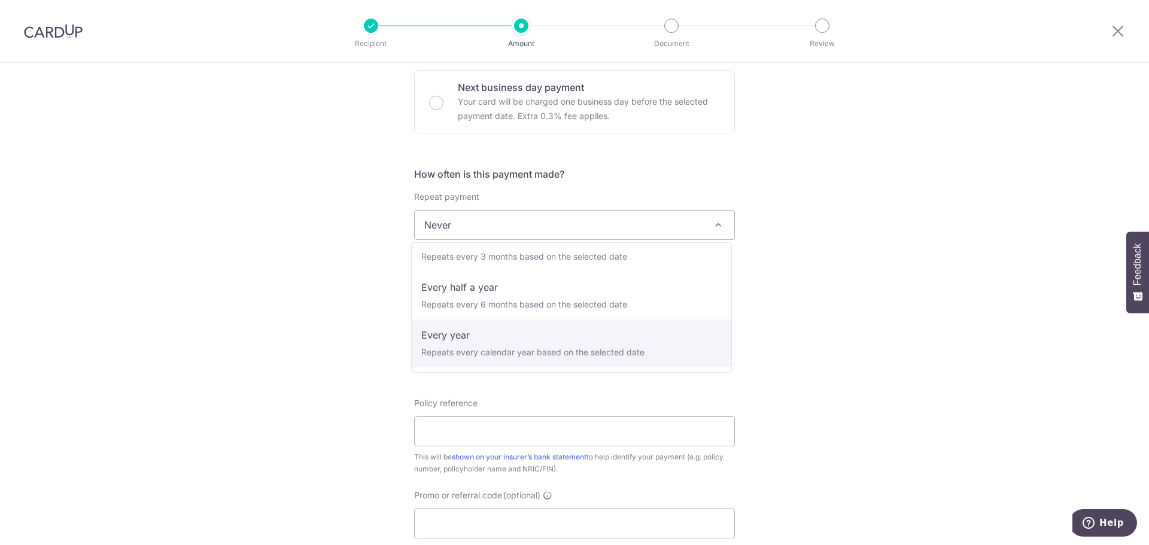
select select "6"
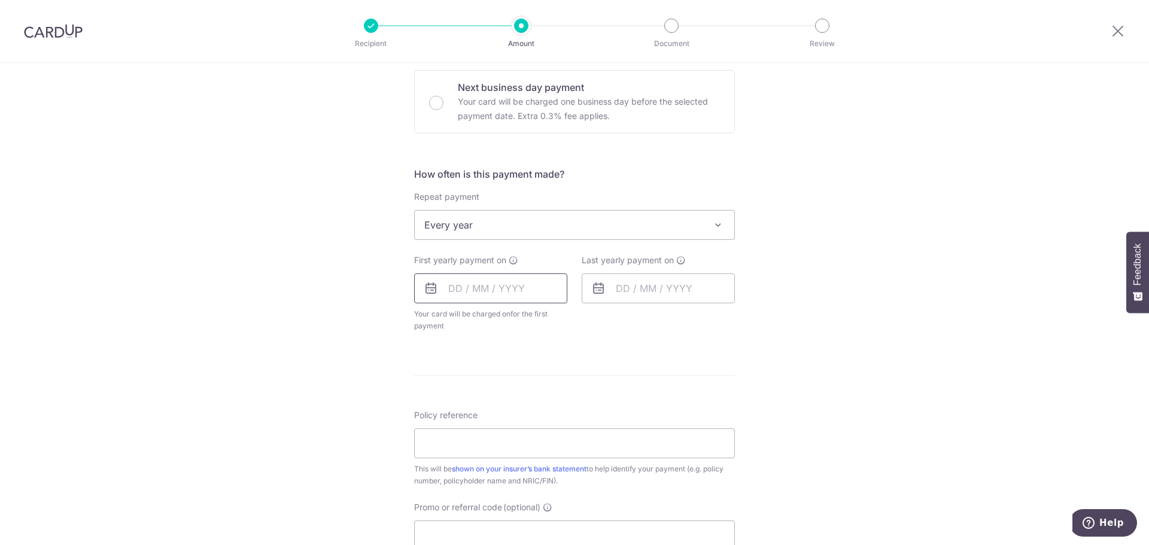
click at [472, 287] on input "text" at bounding box center [490, 288] width 153 height 30
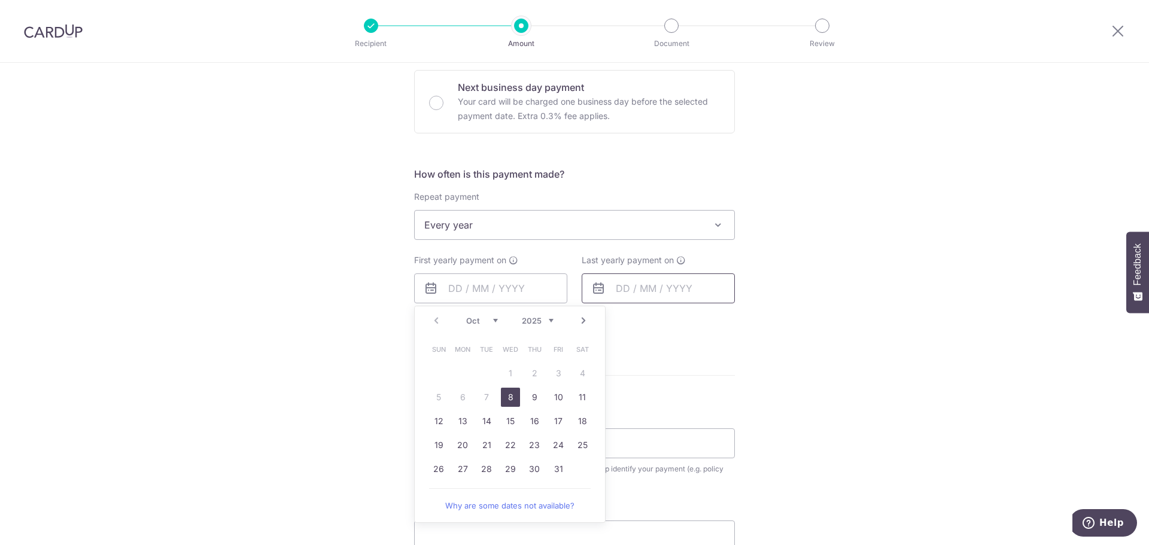
drag, startPoint x: 508, startPoint y: 397, endPoint x: 604, endPoint y: 303, distance: 134.6
click at [508, 397] on link "8" at bounding box center [510, 397] width 19 height 19
type input "08/10/2025"
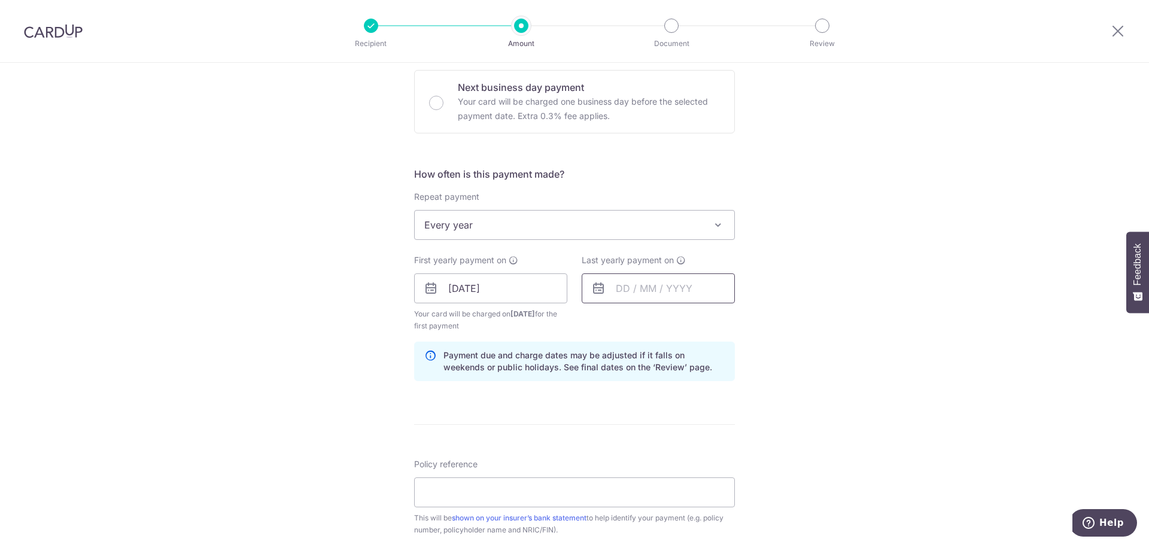
click at [651, 273] on input "text" at bounding box center [658, 288] width 153 height 30
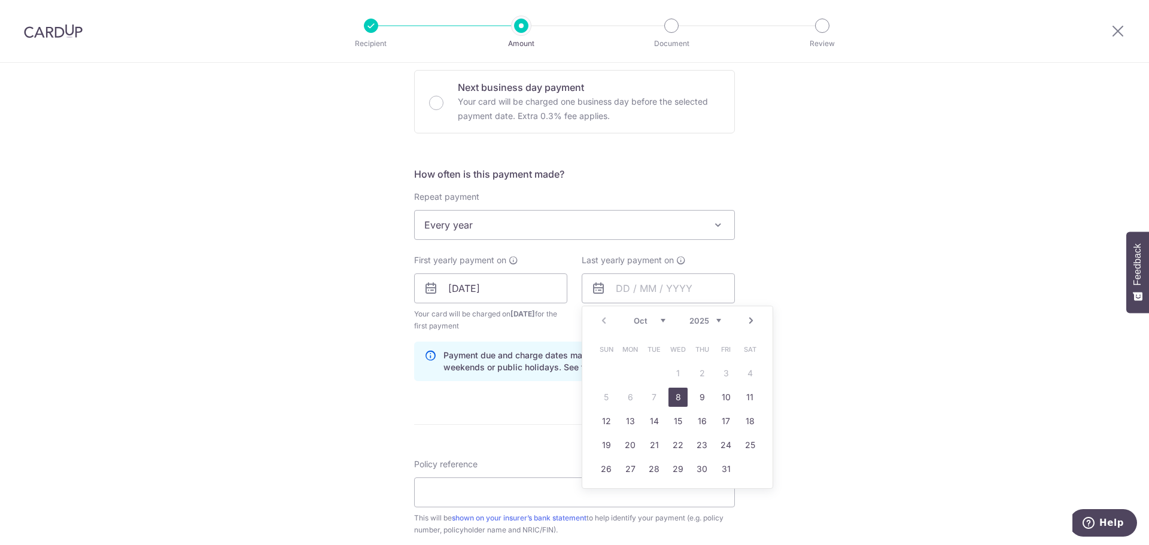
click at [715, 323] on select "2025 2026 2027 2028 2029 2030 2031 2032 2033 2034 2035" at bounding box center [705, 321] width 32 height 10
click at [747, 317] on link "Next" at bounding box center [751, 321] width 14 height 14
click at [747, 318] on link "Next" at bounding box center [751, 321] width 14 height 14
click at [646, 368] on link "1" at bounding box center [654, 373] width 19 height 19
type input "01/12/2026"
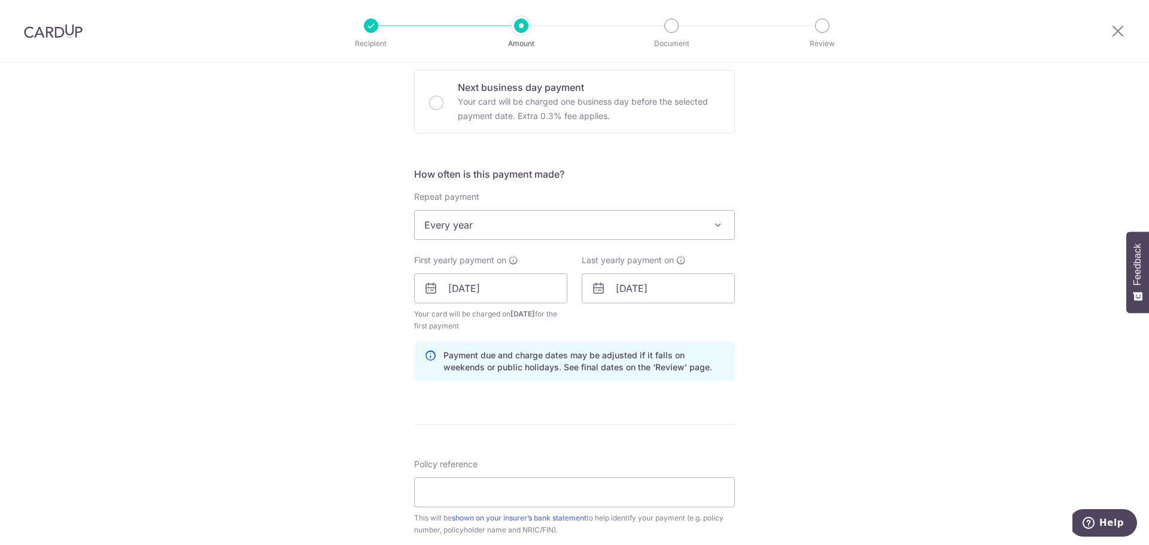
click at [524, 405] on form "Enter payment amount SGD 2,315.75 2315.75 Select Card **** 7490 Add credit card…" at bounding box center [574, 287] width 321 height 1008
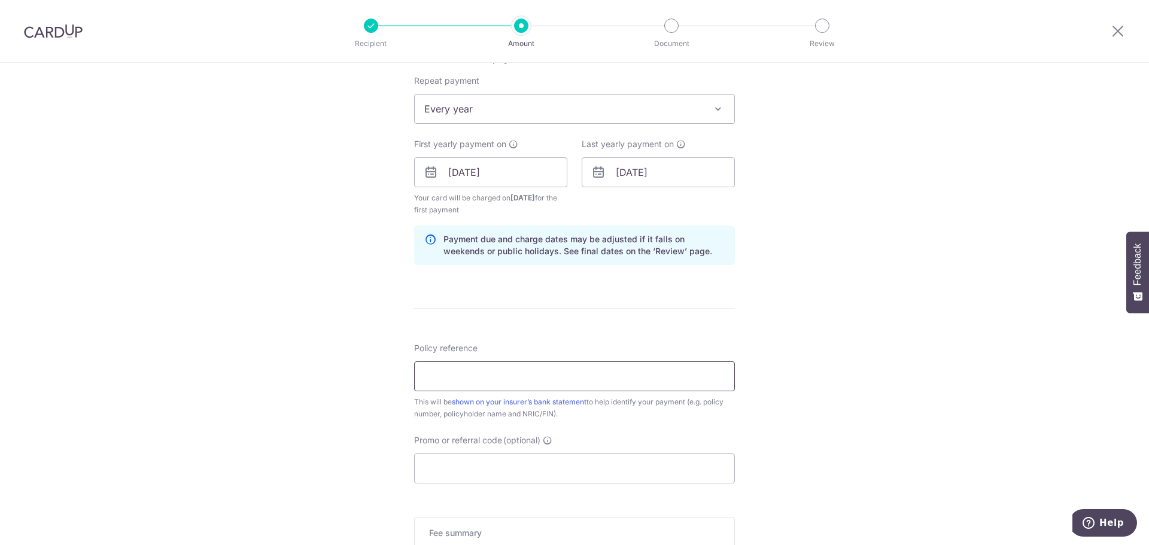
scroll to position [479, 0]
click at [448, 377] on input "Policy reference" at bounding box center [574, 373] width 321 height 30
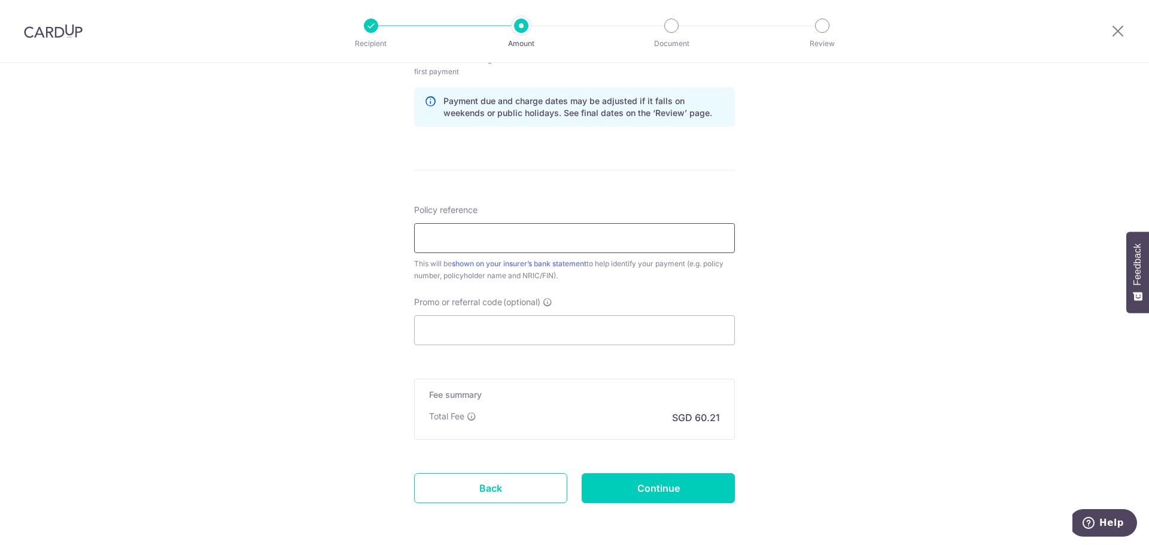
scroll to position [658, 0]
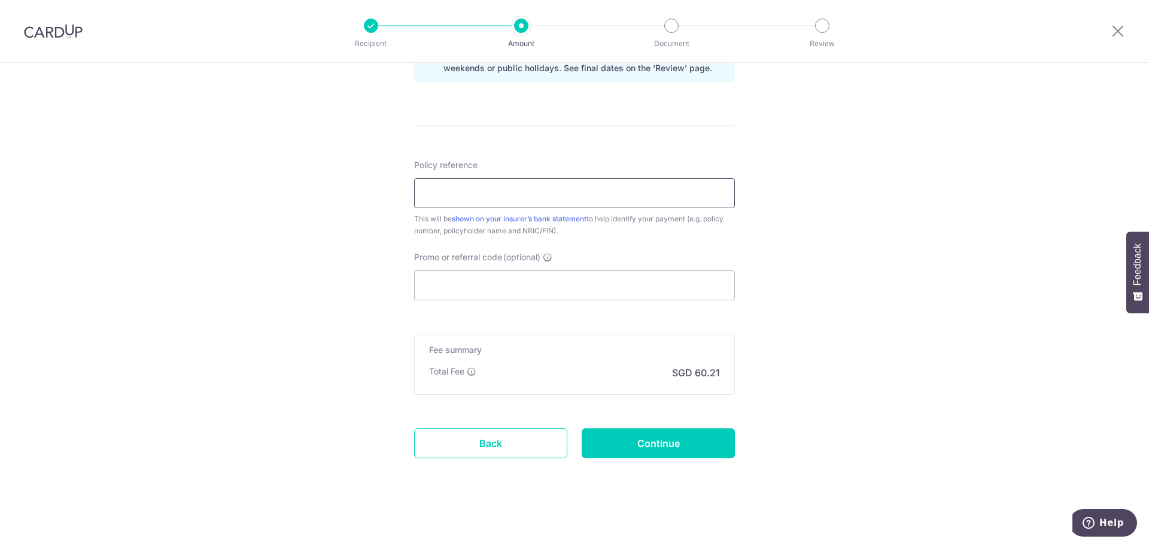
click at [460, 194] on input "Policy reference" at bounding box center [574, 193] width 321 height 30
type input "0215093278"
click at [500, 294] on input "Promo or referral code (optional)" at bounding box center [574, 285] width 321 height 30
paste input "REC185"
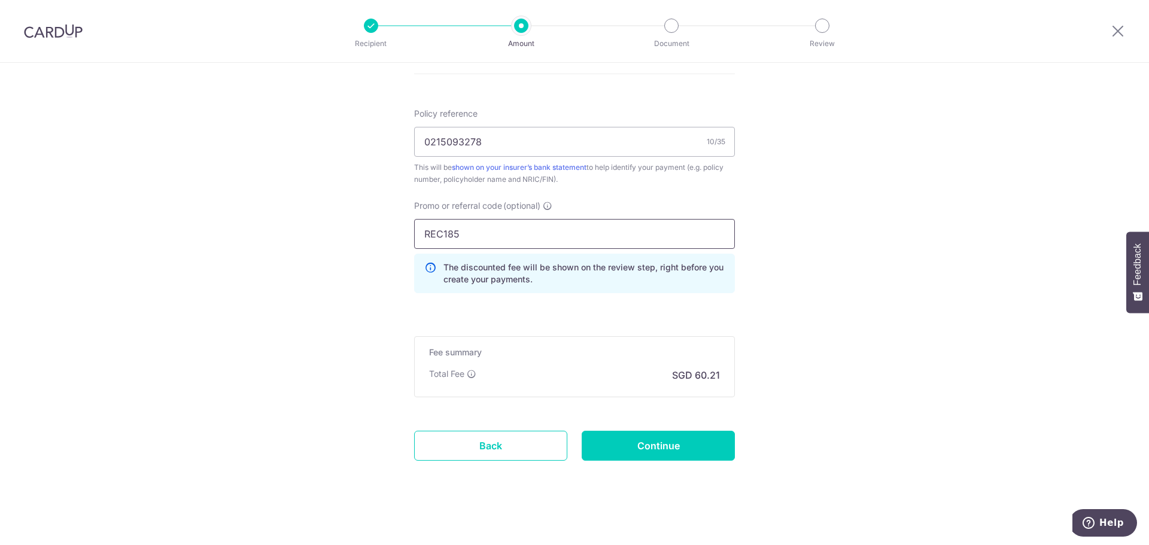
scroll to position [715, 0]
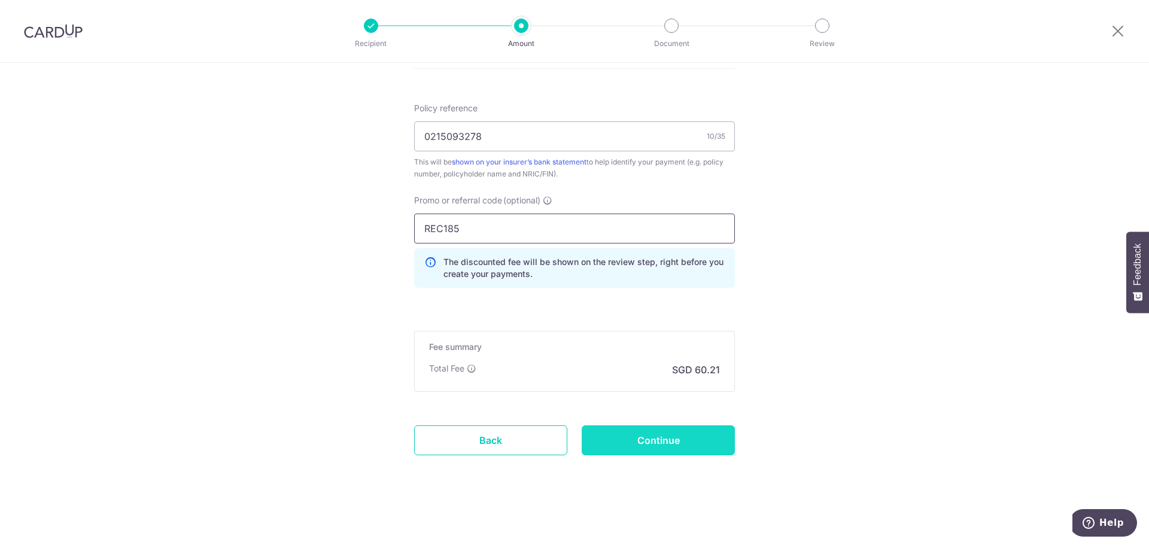
type input "REC185"
click at [666, 443] on input "Continue" at bounding box center [658, 440] width 153 height 30
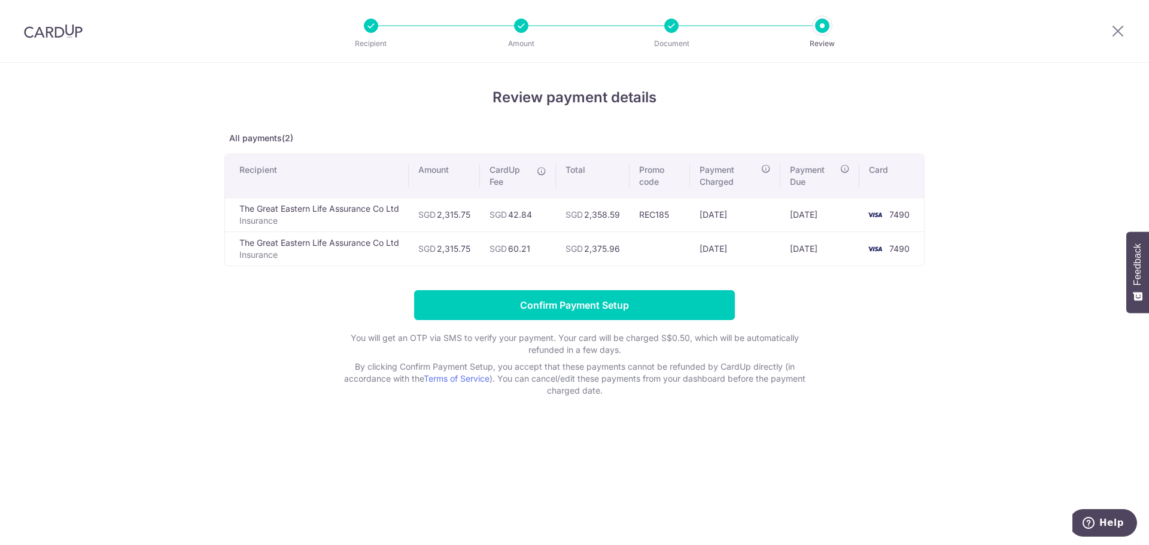
click at [335, 528] on div "Review payment details All payments(2) Recipient Amount CardUp Fee Total Promo …" at bounding box center [574, 304] width 1149 height 482
click at [528, 324] on form "Confirm Payment Setup You will get an OTP via SMS to verify your payment. Your …" at bounding box center [574, 343] width 700 height 107
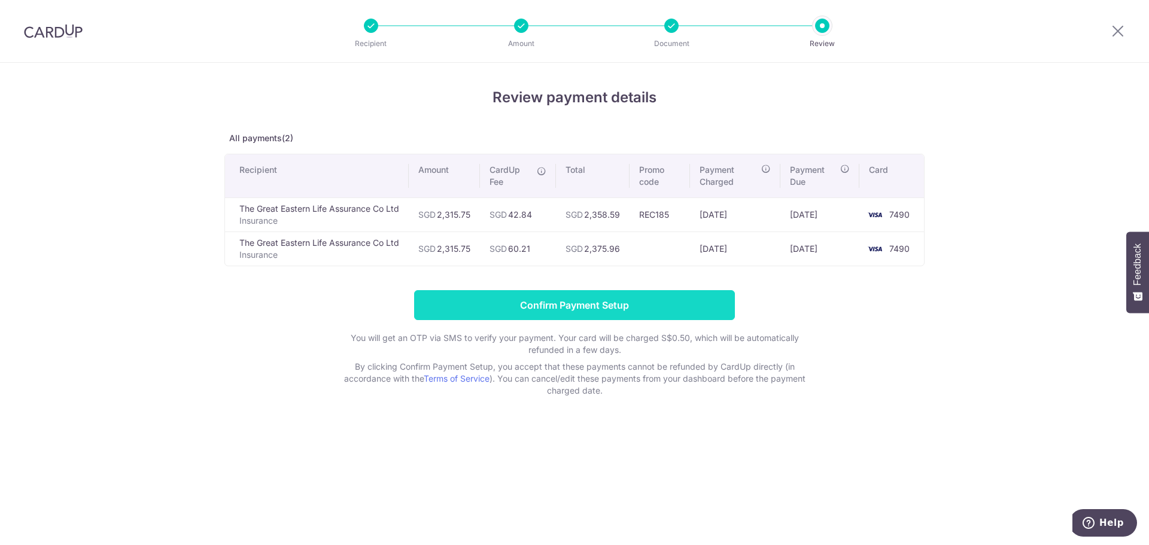
click at [533, 304] on input "Confirm Payment Setup" at bounding box center [574, 305] width 321 height 30
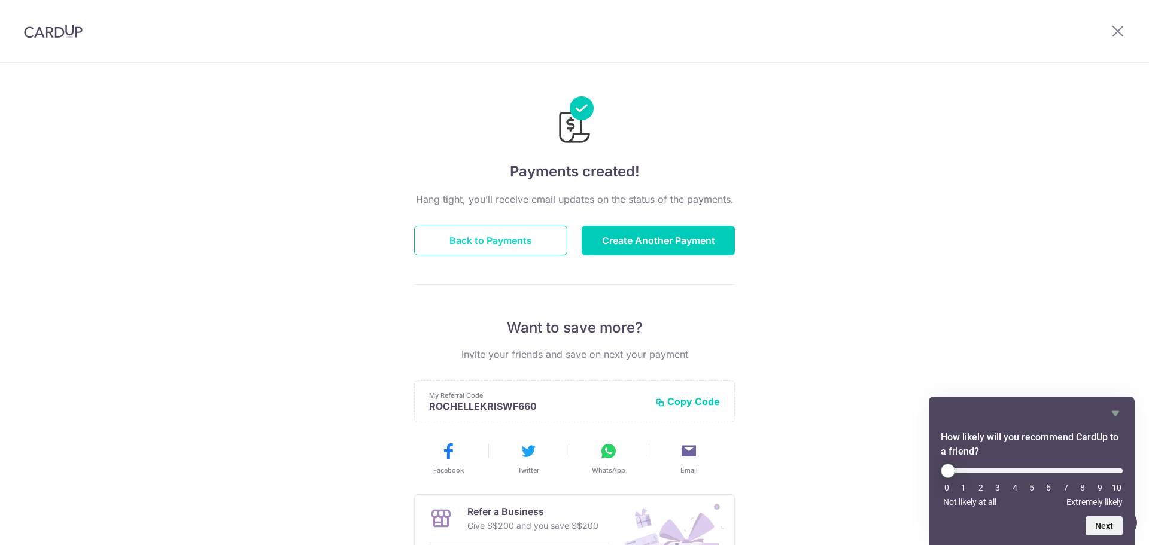
click at [545, 226] on button "Back to Payments" at bounding box center [490, 241] width 153 height 30
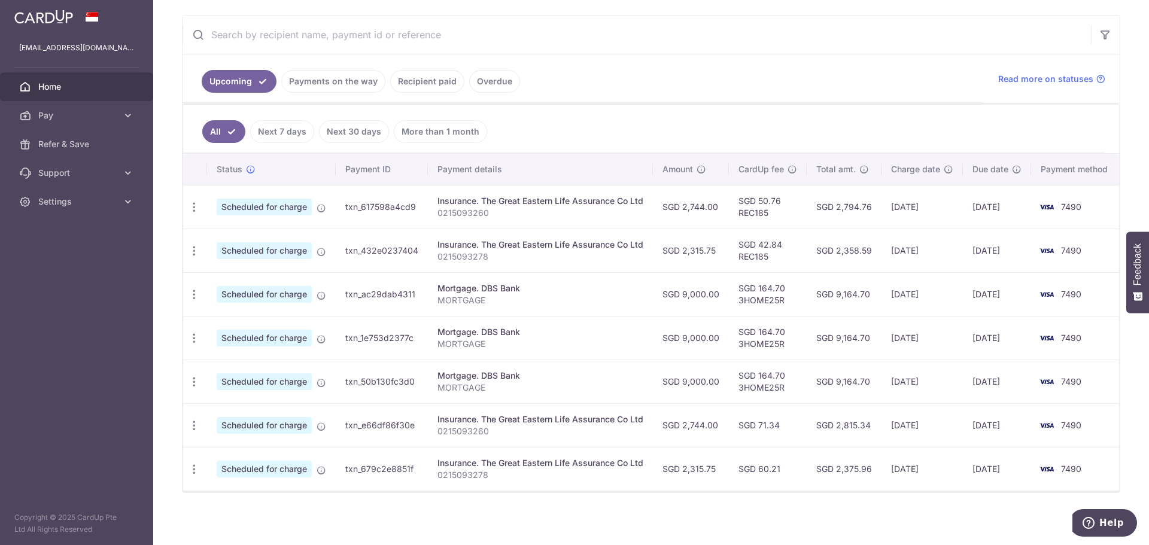
scroll to position [226, 0]
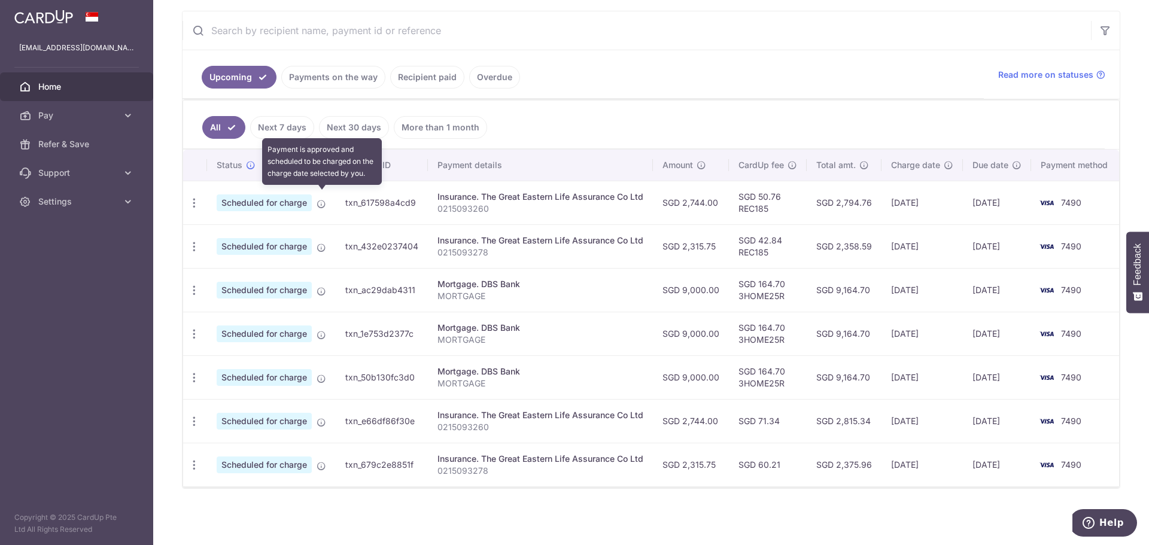
click at [326, 199] on icon at bounding box center [322, 204] width 10 height 10
click at [193, 197] on icon "button" at bounding box center [194, 203] width 13 height 13
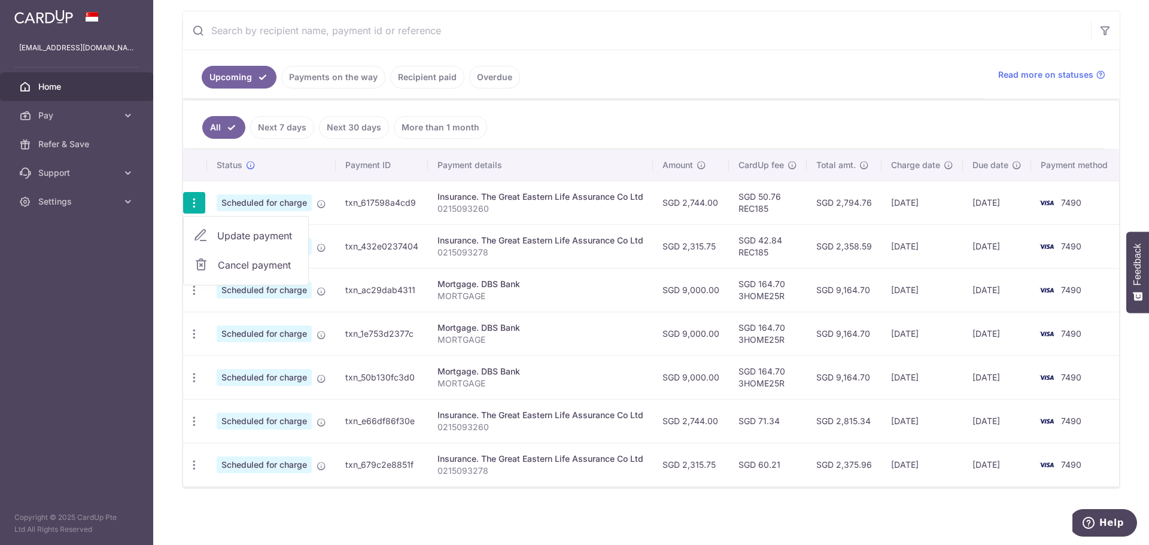
click at [607, 209] on td "Insurance. The Great Eastern Life Assurance Co Ltd 0215093260" at bounding box center [540, 203] width 225 height 44
click at [567, 196] on div "Insurance. The Great Eastern Life Assurance Co Ltd" at bounding box center [540, 197] width 206 height 12
click at [405, 68] on link "Recipient paid" at bounding box center [427, 77] width 74 height 23
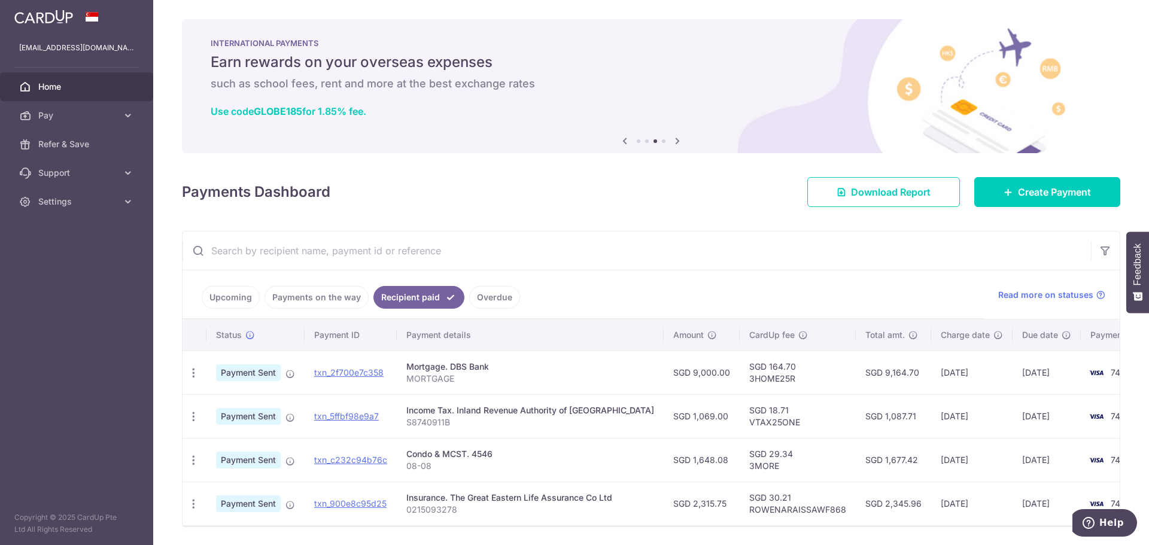
scroll to position [44, 0]
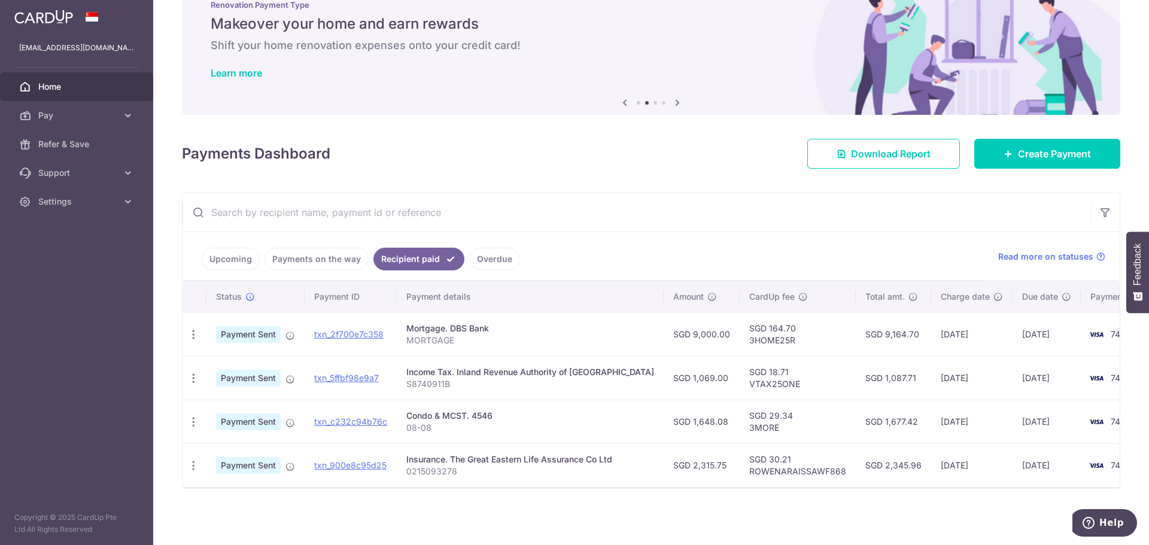
click at [679, 530] on div "× Pause Schedule Pause all future payments in this series Pause just this one p…" at bounding box center [651, 272] width 996 height 545
click at [580, 521] on div "× Pause Schedule Pause all future payments in this series Pause just this one p…" at bounding box center [651, 272] width 996 height 545
click at [683, 326] on td "SGD 9,000.00" at bounding box center [702, 334] width 76 height 44
copy td "9,000.00"
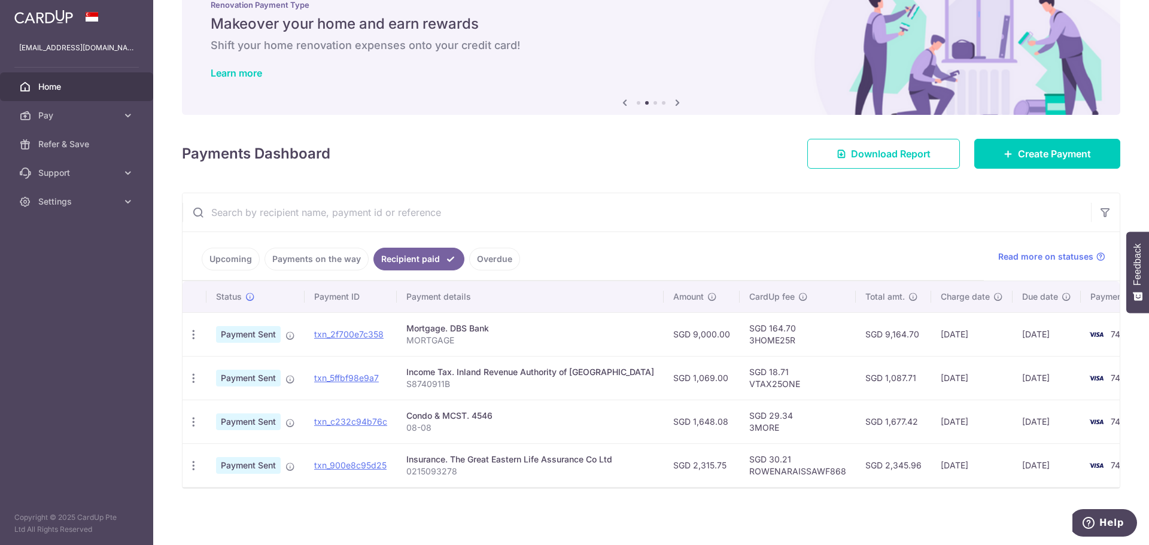
drag, startPoint x: 724, startPoint y: 322, endPoint x: 757, endPoint y: 322, distance: 32.9
click at [757, 322] on td "SGD 164.70 3HOME25R" at bounding box center [798, 334] width 116 height 44
copy td "164.70"
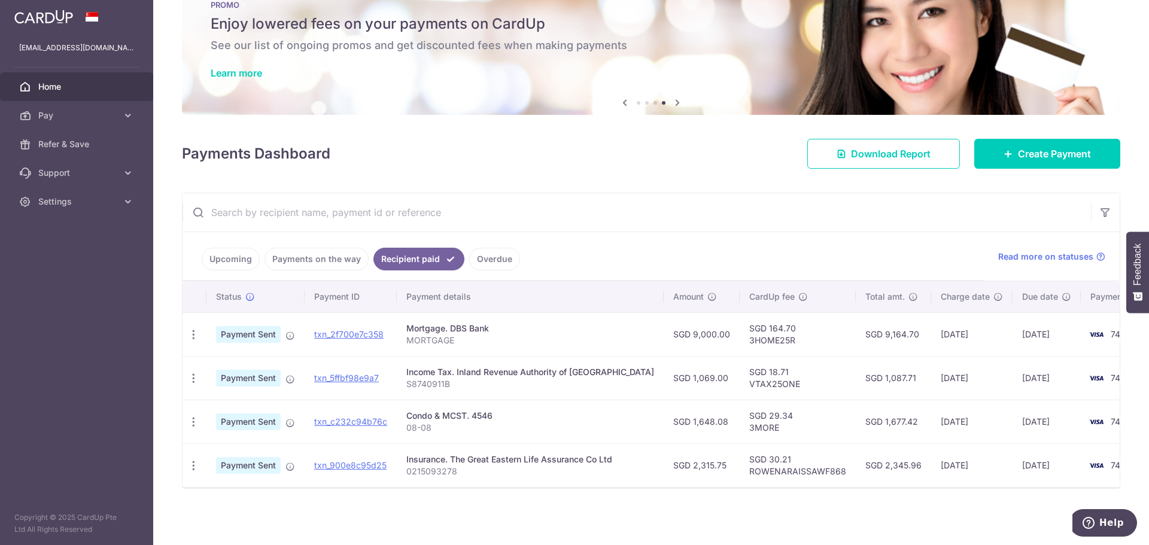
click at [669, 221] on input "text" at bounding box center [637, 212] width 908 height 38
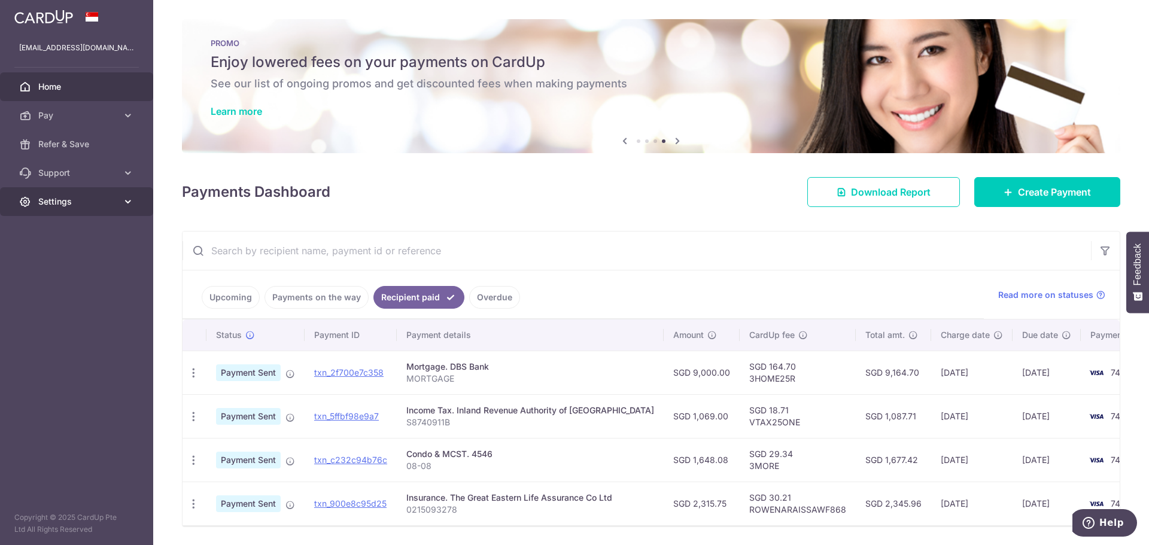
click at [60, 204] on span "Settings" at bounding box center [77, 202] width 79 height 12
click at [66, 265] on span "Logout" at bounding box center [77, 259] width 79 height 12
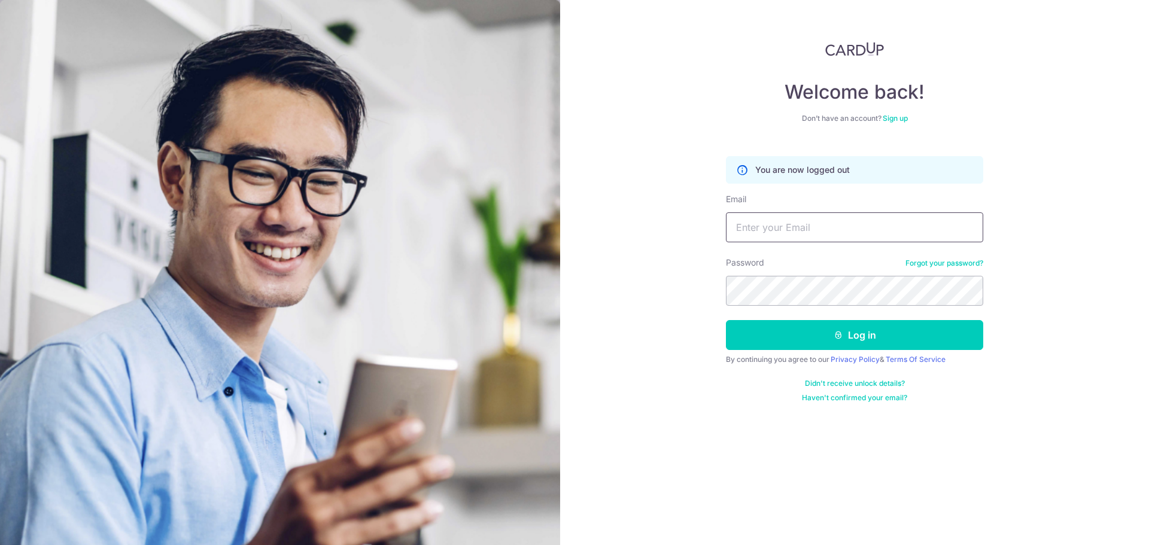
click at [854, 224] on input "Email" at bounding box center [854, 227] width 257 height 30
type input "[EMAIL_ADDRESS][DOMAIN_NAME]"
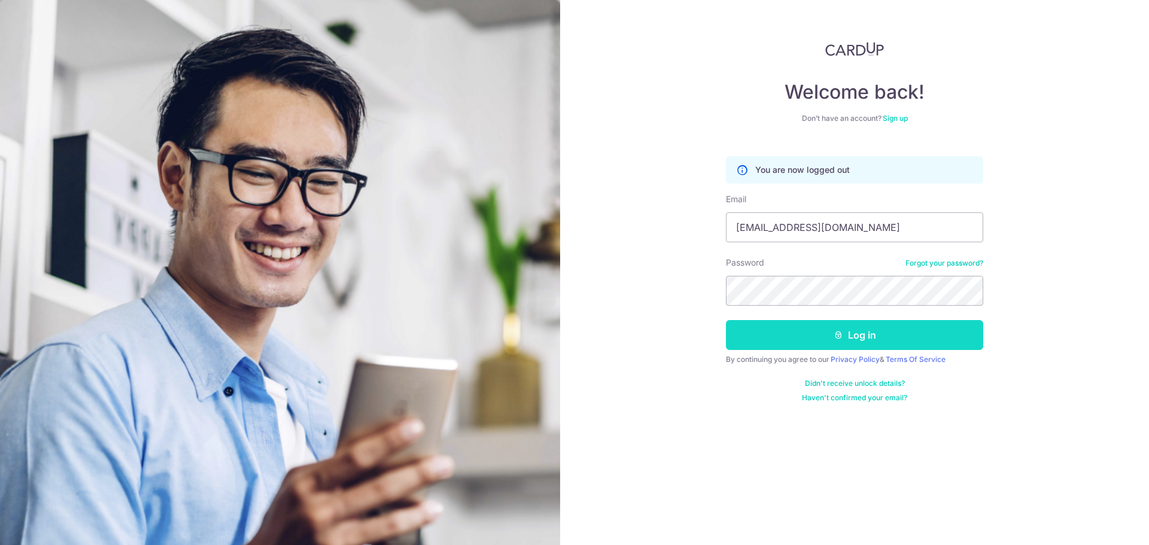
click at [820, 344] on button "Log in" at bounding box center [854, 335] width 257 height 30
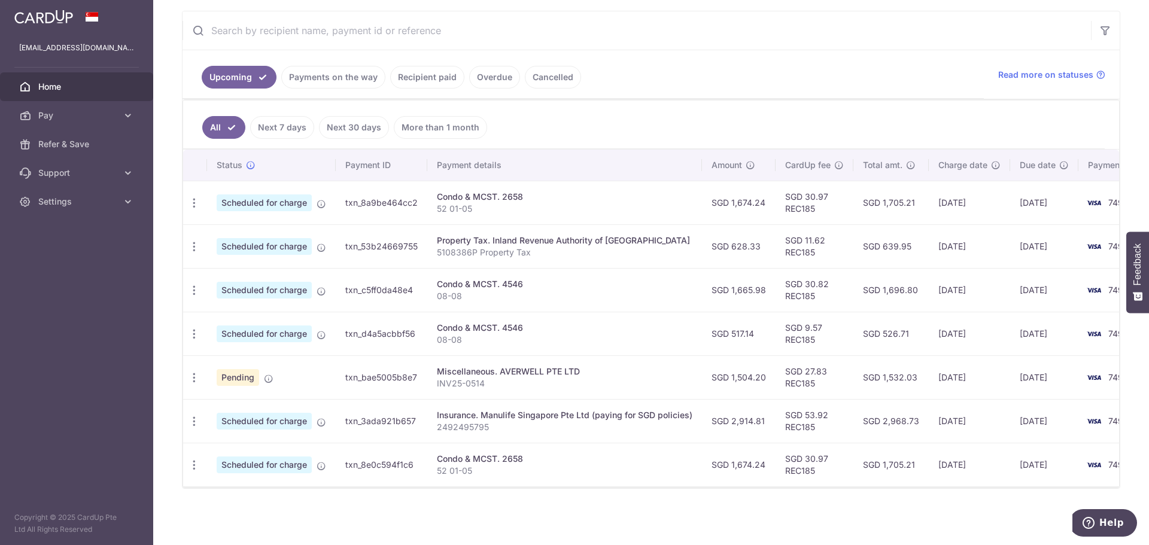
scroll to position [226, 0]
